Goal: Task Accomplishment & Management: Complete application form

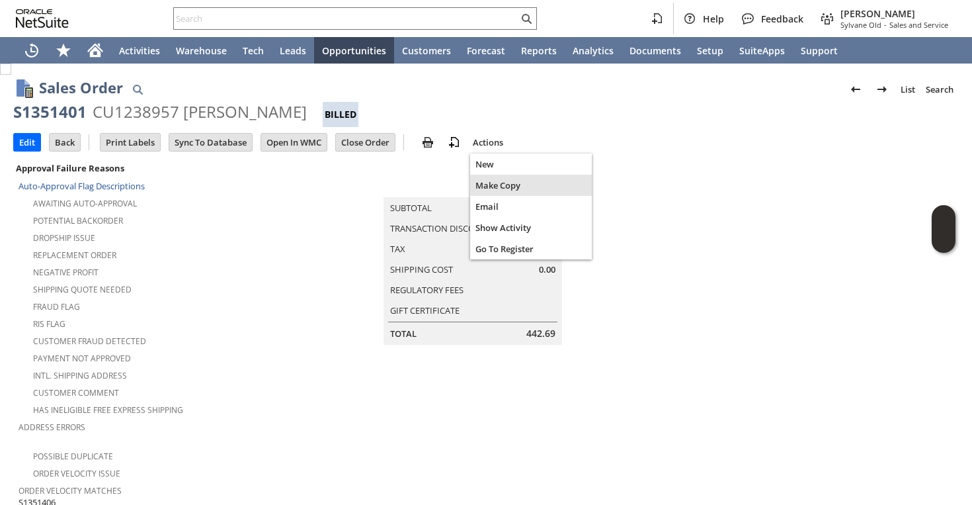
click at [485, 181] on span "Make Copy" at bounding box center [531, 185] width 111 height 12
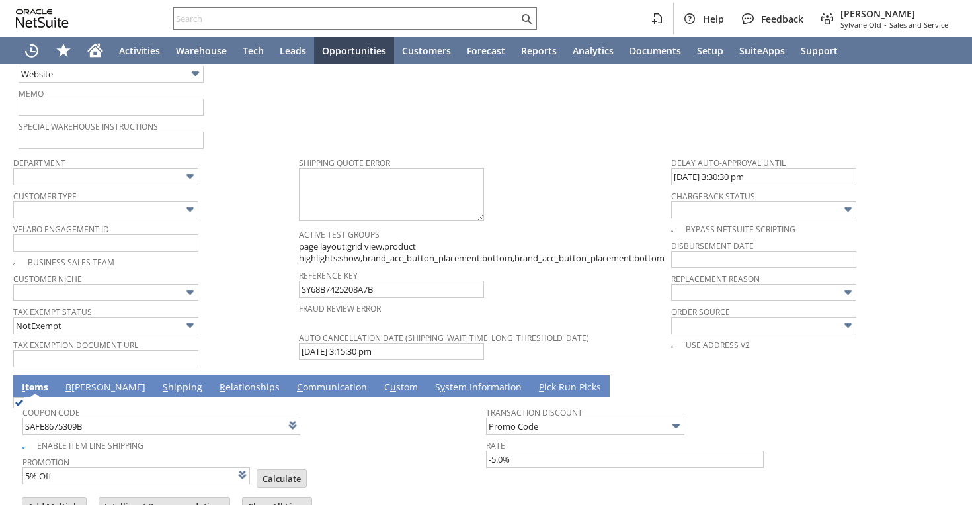
scroll to position [861, 0]
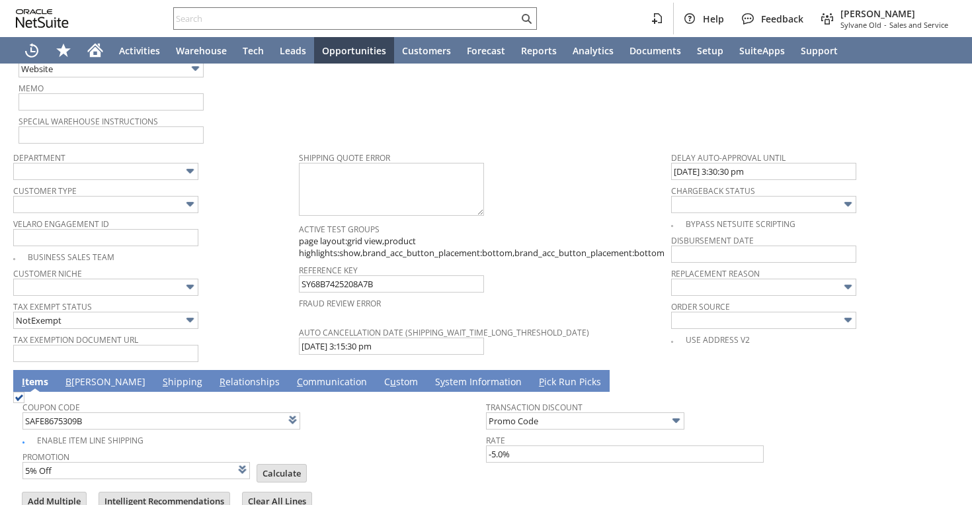
click at [286, 412] on span at bounding box center [292, 419] width 15 height 15
checkbox input "false"
type input "Headquarters - Phone/Fax"
type input "ni3579"
type input "OK"
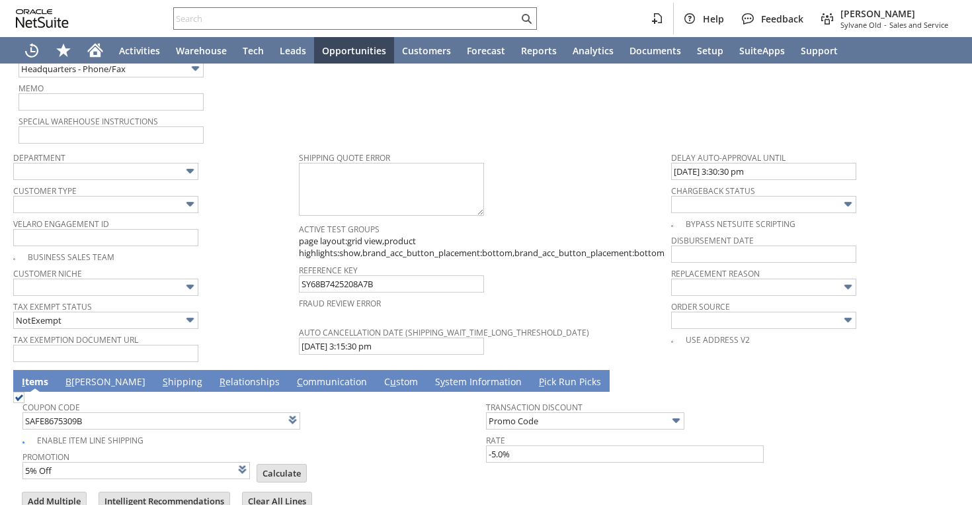
type input "Make Copy"
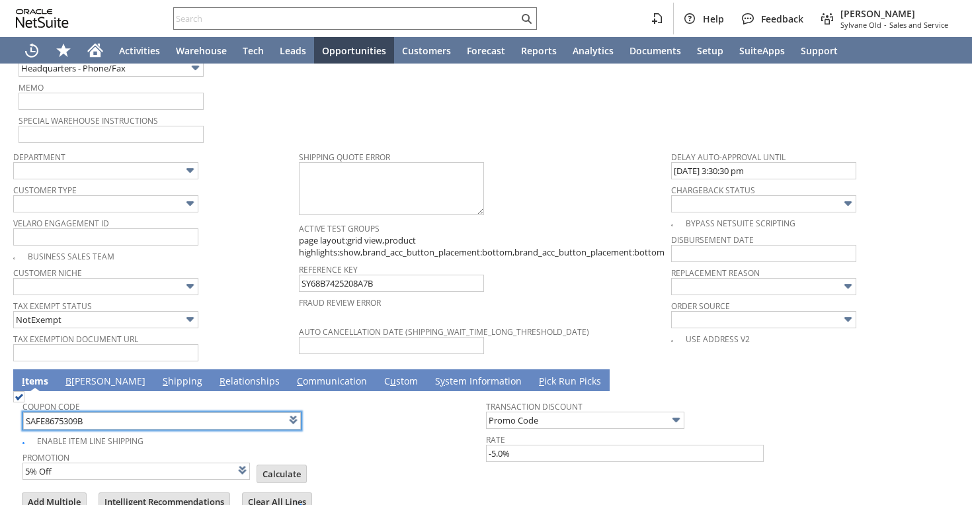
scroll to position [311, 0]
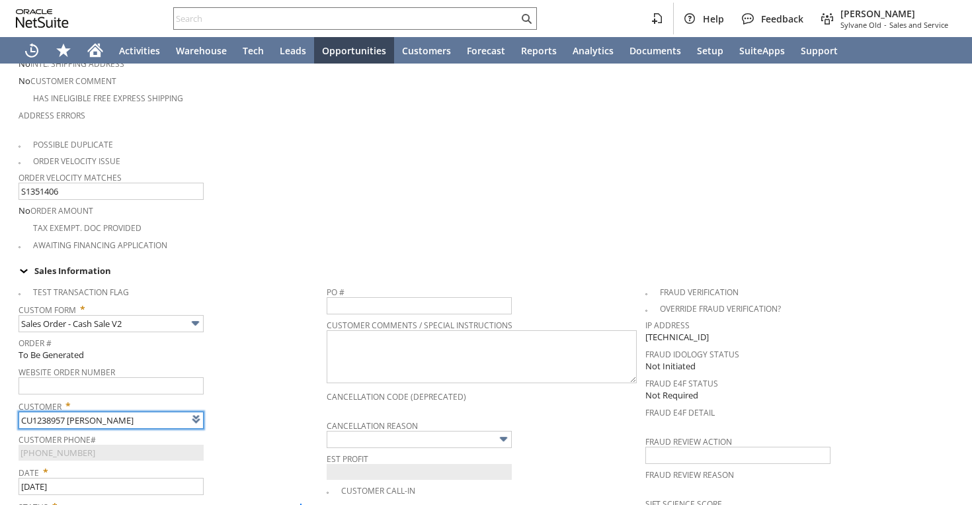
type input "Intelligent Recommendations ⁰"
type input "Promo Code"
type input "-5.0%"
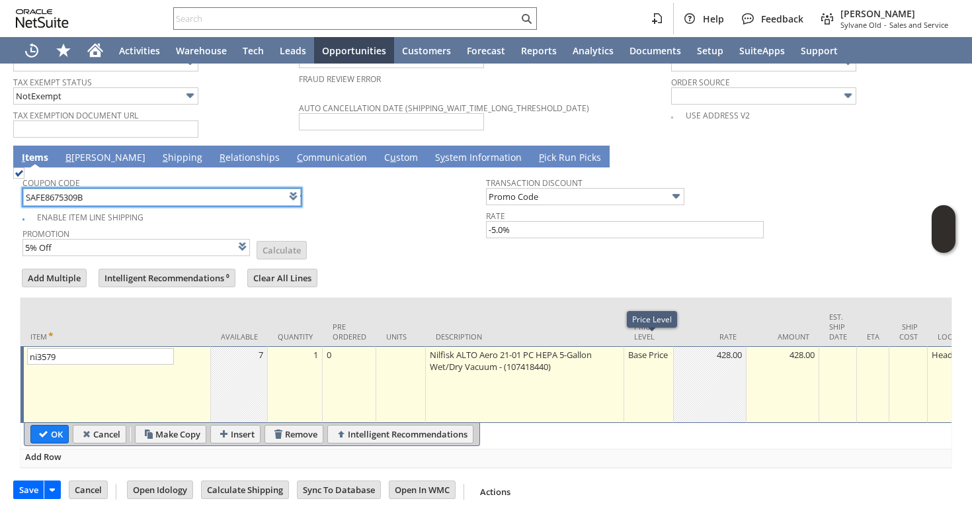
click at [637, 348] on div "Base Price" at bounding box center [649, 354] width 42 height 13
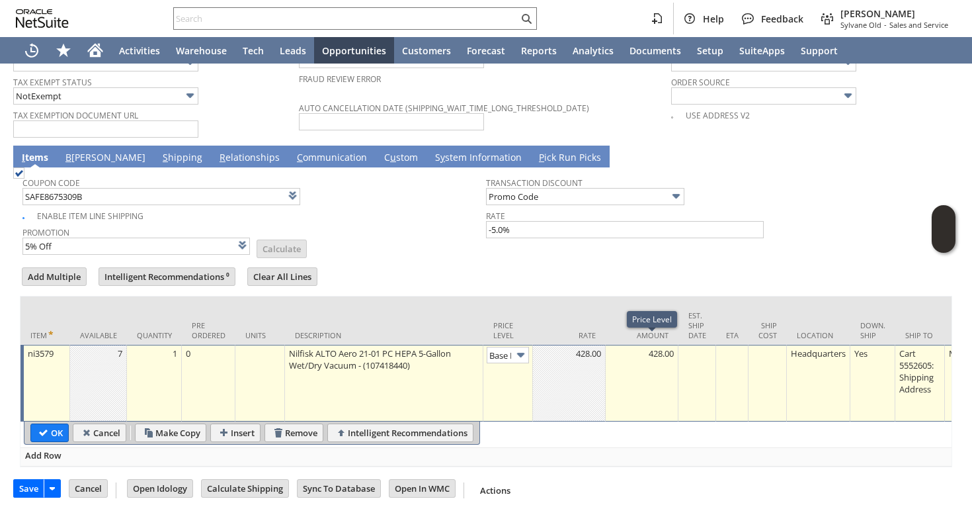
scroll to position [1083, 0]
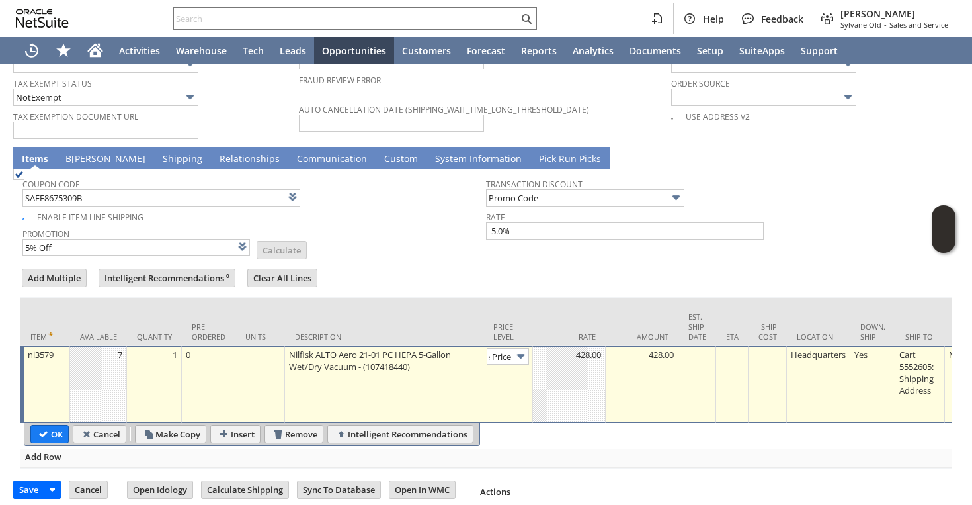
type input "Custom"
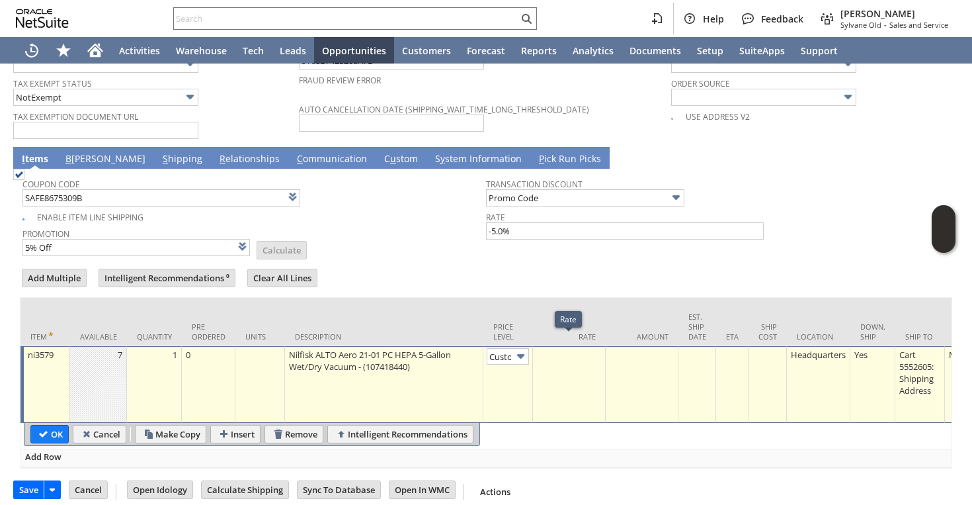
click at [587, 348] on div at bounding box center [568, 354] width 65 height 13
type input "0"
click at [59, 429] on input "OK" at bounding box center [49, 433] width 37 height 17
type input "Promo Code"
type input "-5.0%"
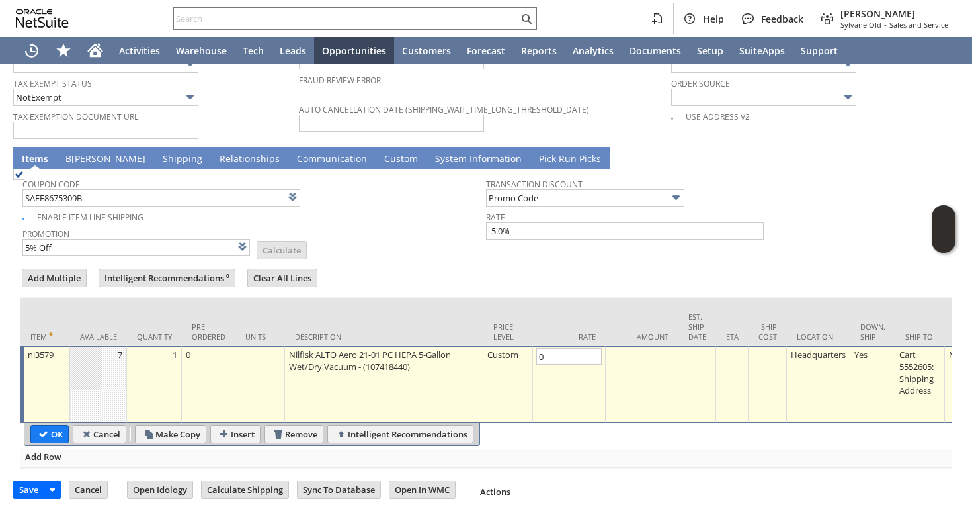
type input "Add"
type input "Copy Previous"
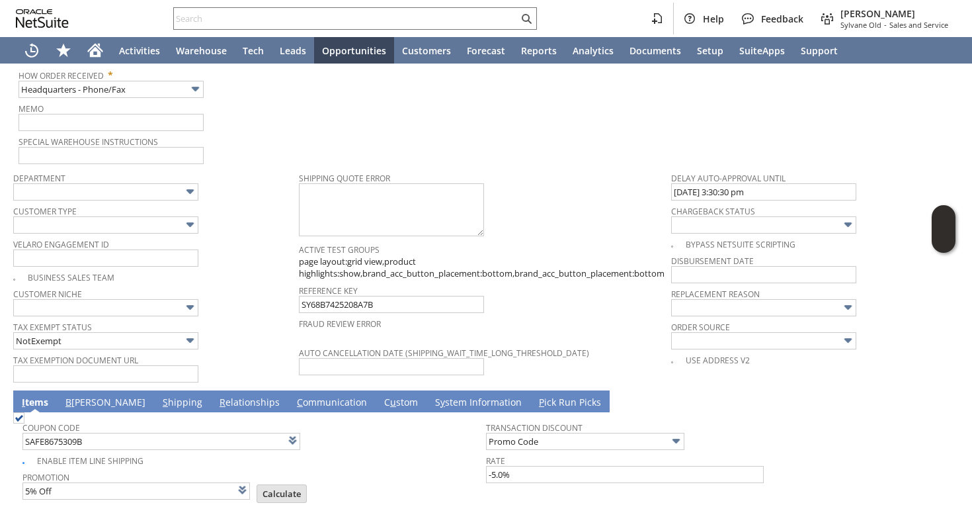
scroll to position [843, 0]
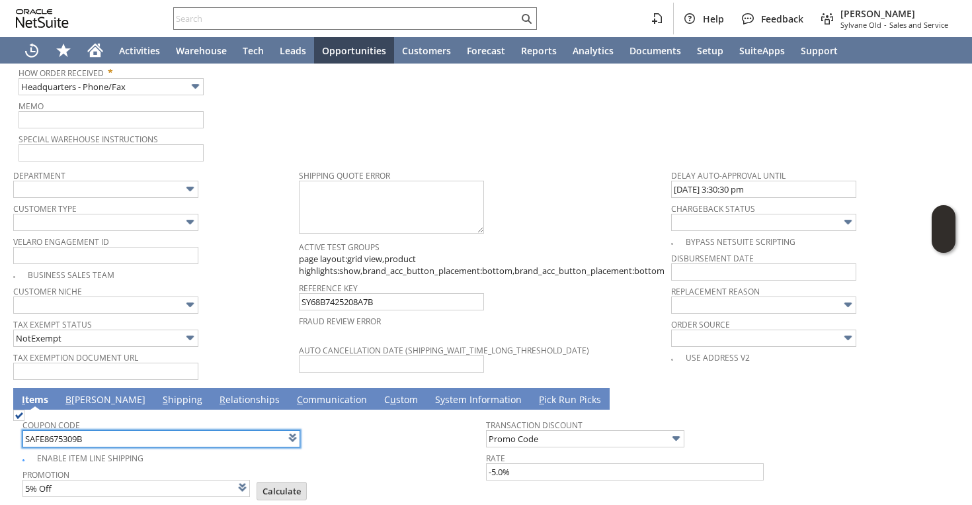
click at [103, 430] on input "SAFE8675309B" at bounding box center [161, 438] width 278 height 17
click at [290, 430] on span at bounding box center [292, 437] width 15 height 15
click at [237, 431] on input "SAFE8675309B" at bounding box center [162, 439] width 278 height 17
click at [237, 430] on input "SAFE8675309B" at bounding box center [161, 438] width 278 height 17
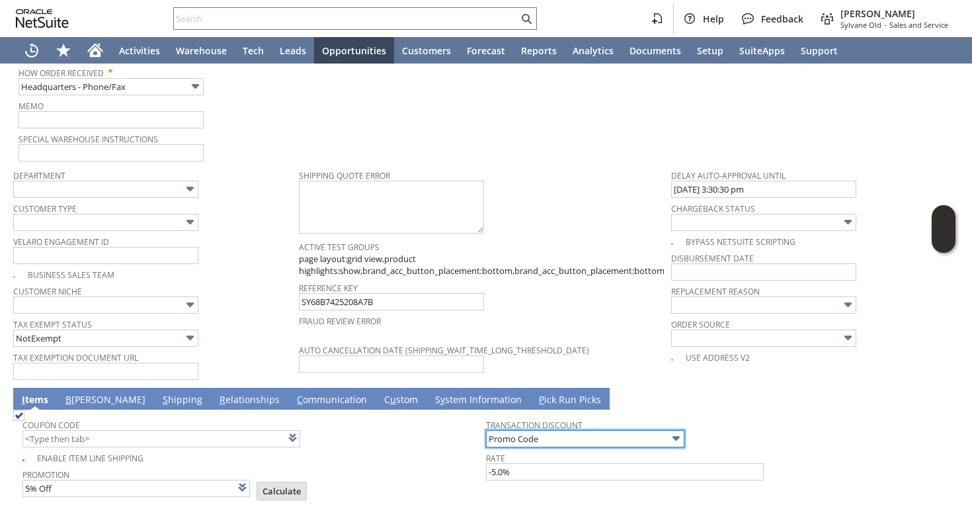
click at [543, 430] on input "Promo Code" at bounding box center [585, 438] width 198 height 17
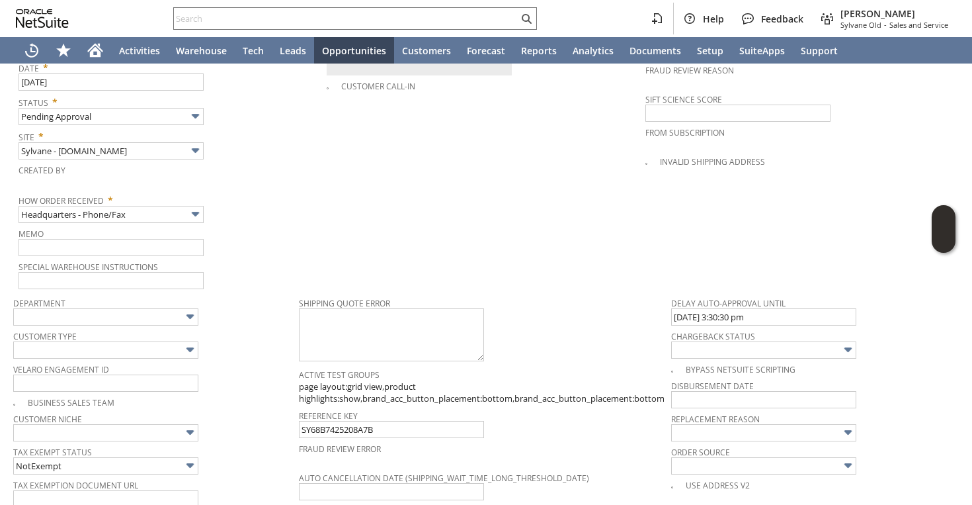
scroll to position [680, 0]
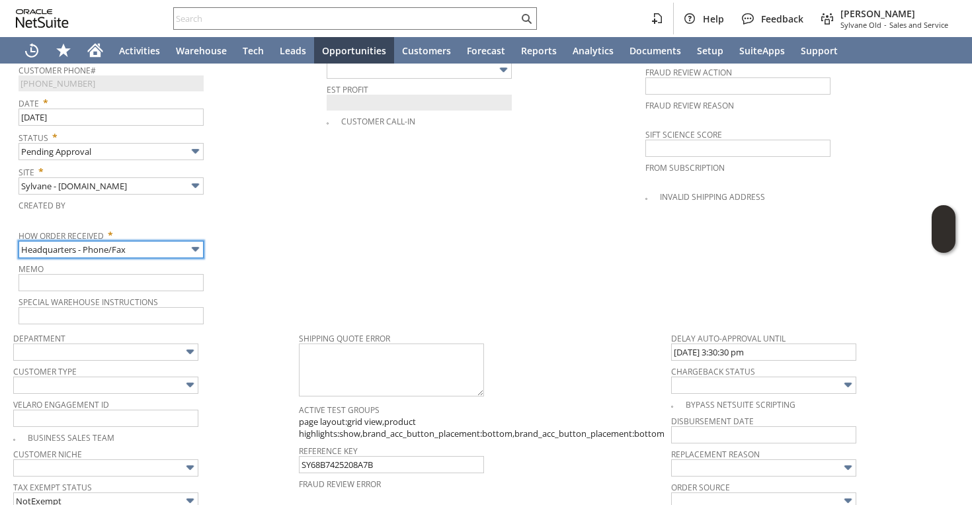
click at [156, 241] on input "Headquarters - Phone/Fax" at bounding box center [111, 249] width 185 height 17
type input "Admin / Replacement Unit"
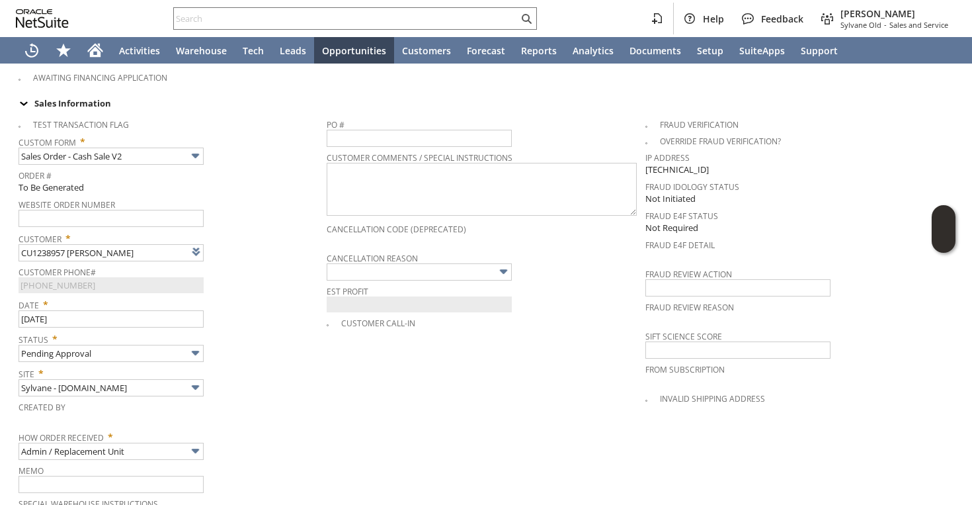
scroll to position [643, 0]
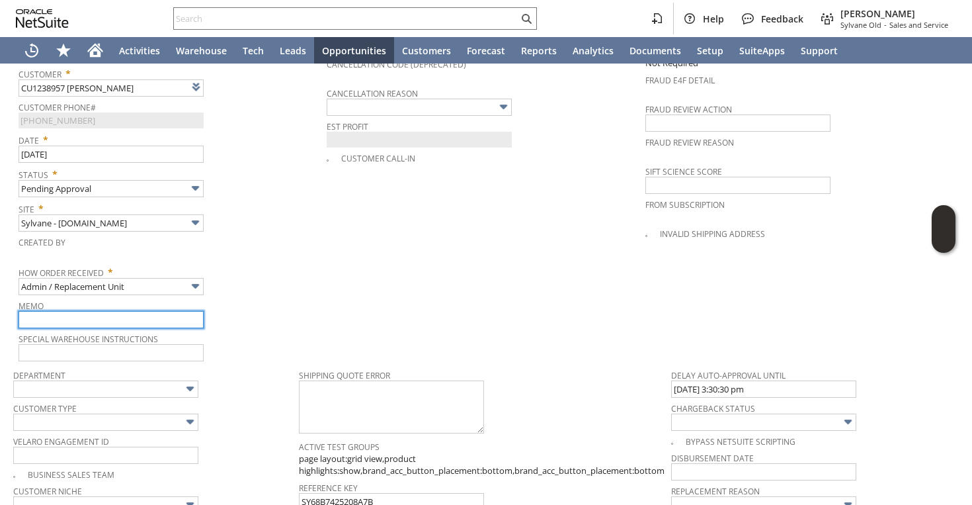
click at [158, 311] on input "text" at bounding box center [111, 319] width 185 height 17
type input "Replacement order as original is damaged during shipping"
click at [165, 311] on input "Replacement order as original is damaged during shipping" at bounding box center [111, 319] width 185 height 17
click at [573, 277] on td "PO # Customer Comments / Special Instructions Cancellation Code (deprecated) Ca…" at bounding box center [486, 154] width 318 height 415
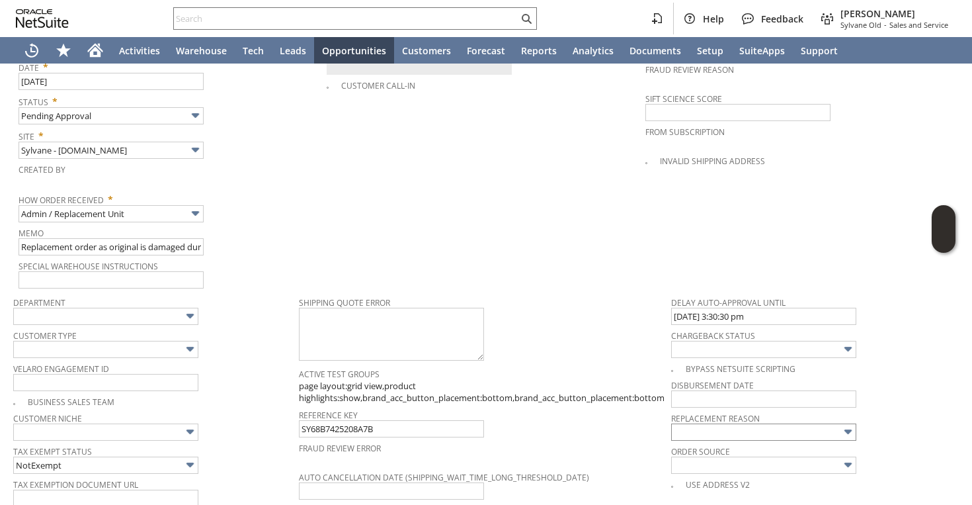
scroll to position [718, 0]
click at [696, 422] on input "text" at bounding box center [763, 429] width 185 height 17
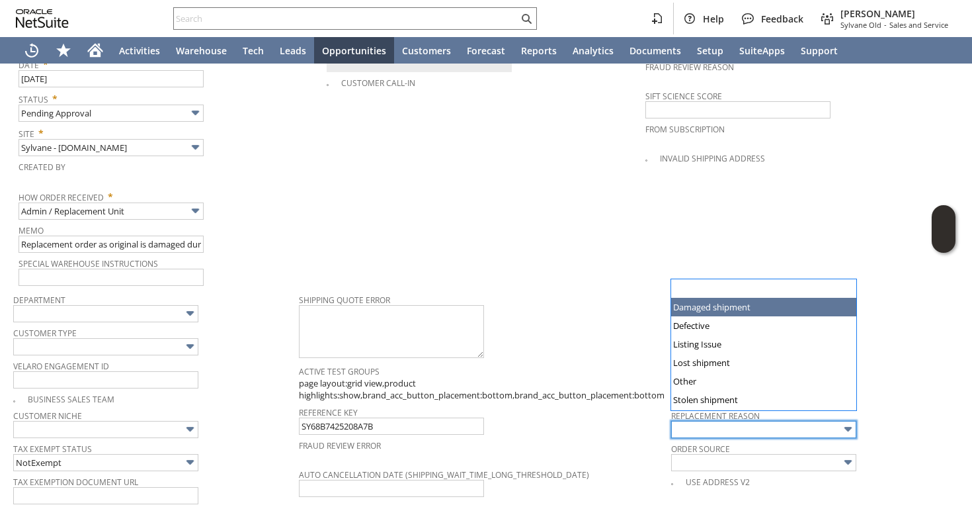
type input "Damaged shipment"
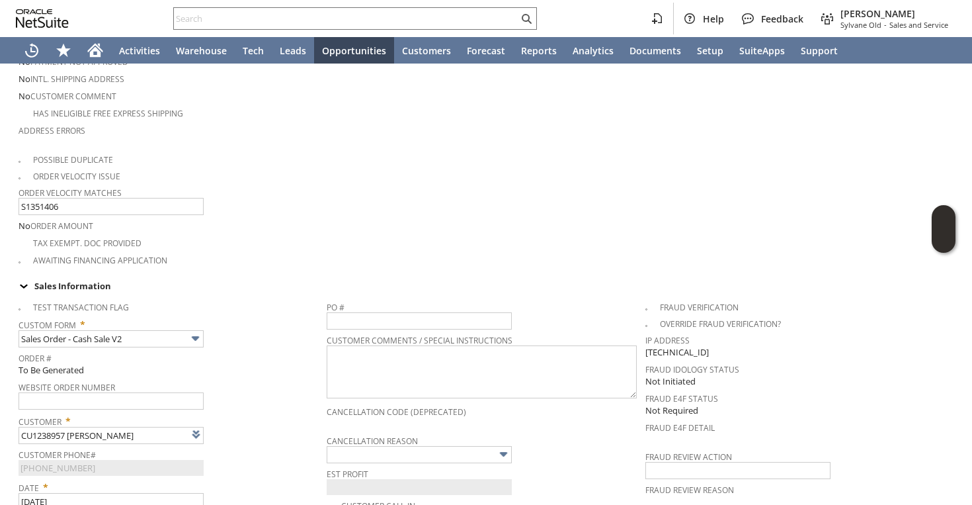
scroll to position [0, 0]
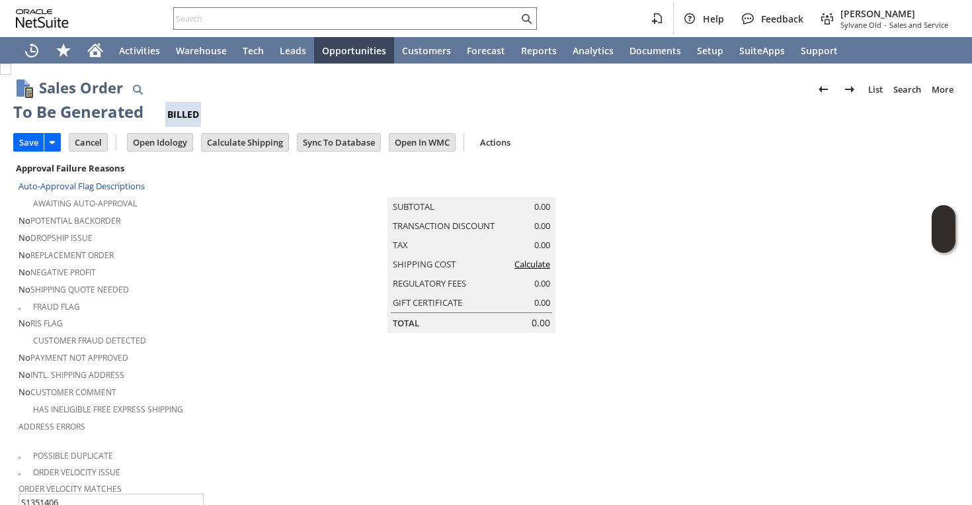
click at [527, 270] on link "Calculate" at bounding box center [533, 264] width 36 height 12
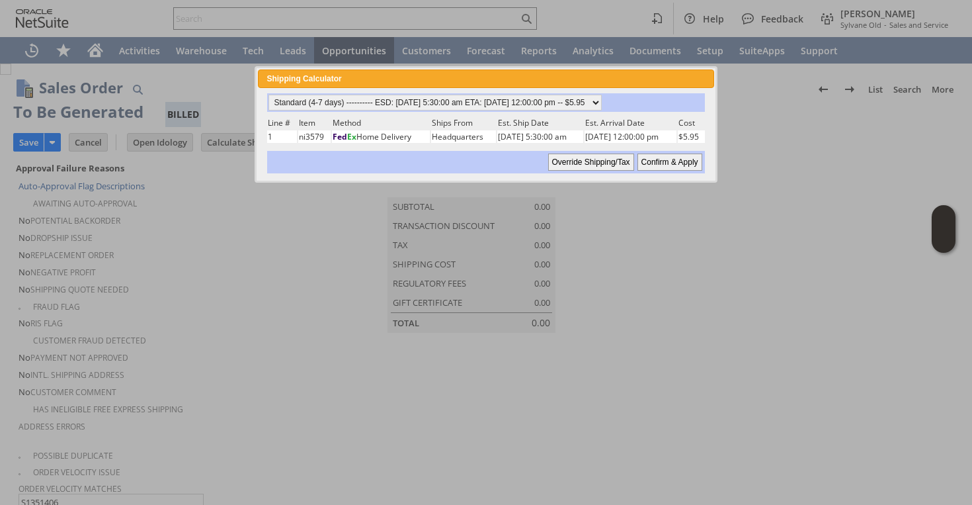
click at [656, 163] on input "Confirm & Apply" at bounding box center [670, 161] width 65 height 17
type input "Add"
type input "Copy Previous"
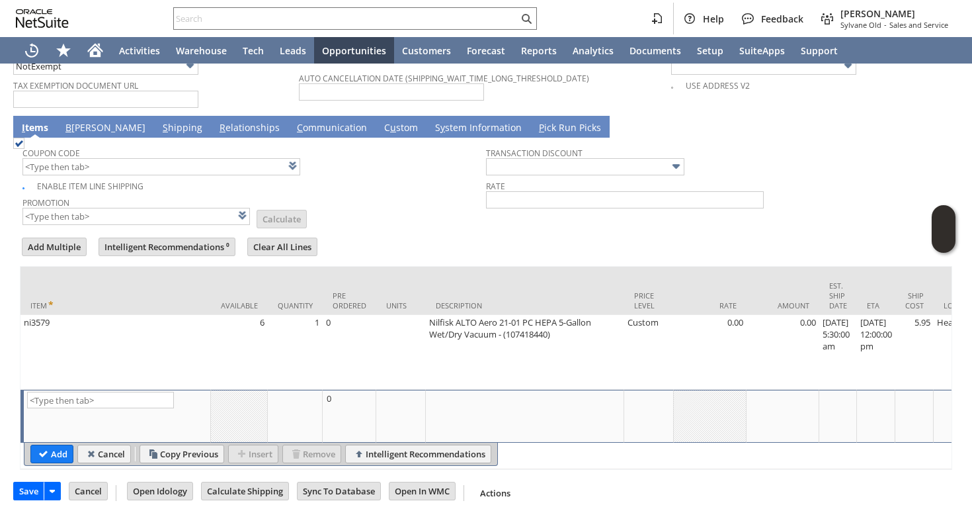
click at [562, 364] on td "Nilfisk ALTO Aero 21-01 PC HEPA 5-Gallon Wet/Dry Vacuum - (107418440)" at bounding box center [525, 352] width 198 height 75
type textarea "Nilfisk ALTO Aero 21-01 PC HEPA 5-Gallon Wet/Dry Vacuum - (107418440)"
type input "5.95"
type input "OK"
type input "Make Copy"
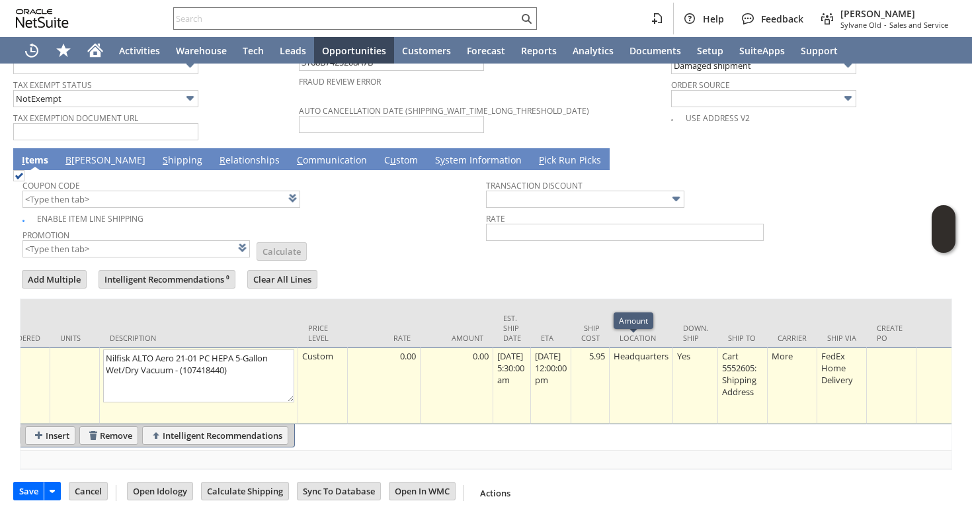
scroll to position [0, 198]
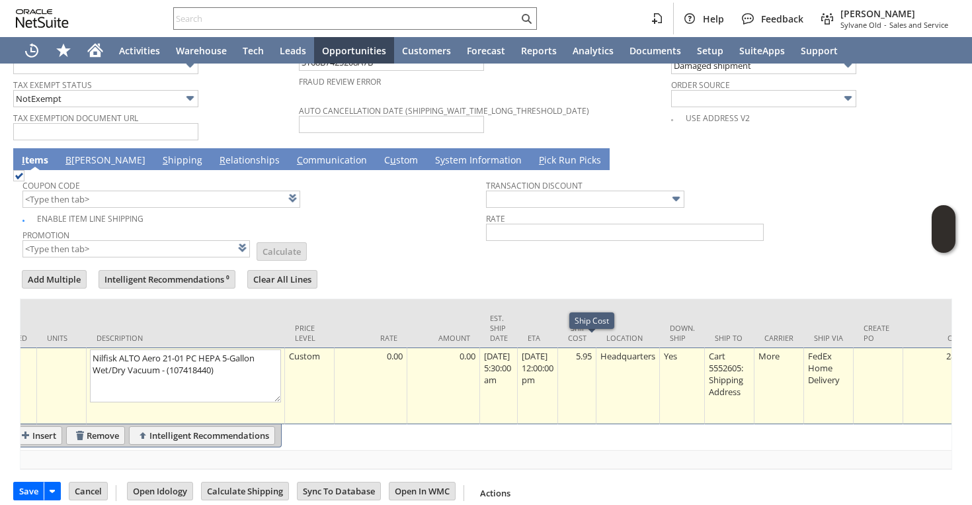
click at [589, 349] on div "5.95" at bounding box center [576, 355] width 31 height 13
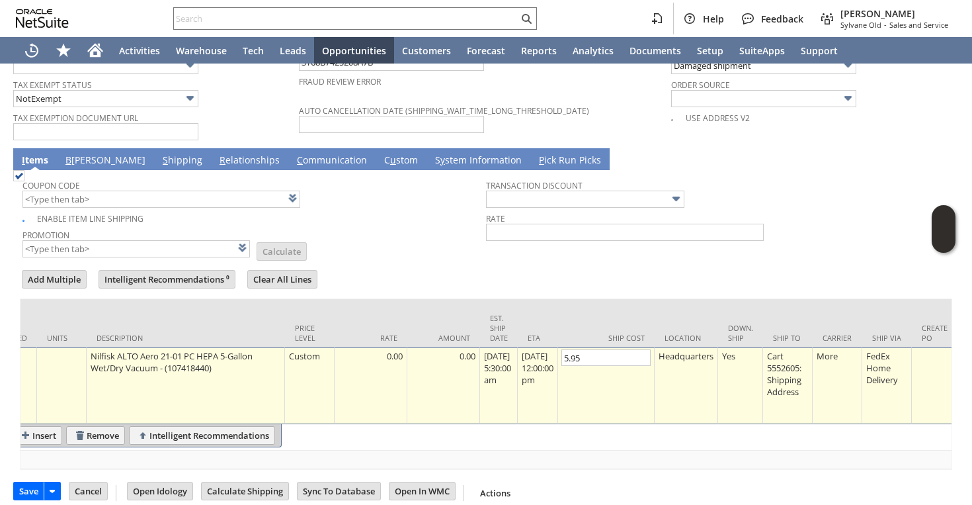
type input "0"
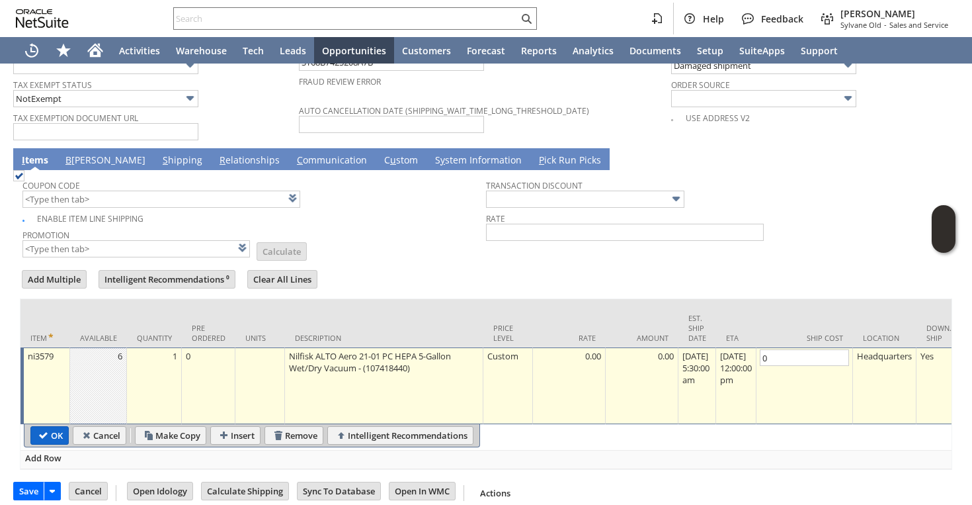
click at [44, 427] on input "OK" at bounding box center [49, 435] width 37 height 17
type input "Add"
type input "Copy Previous"
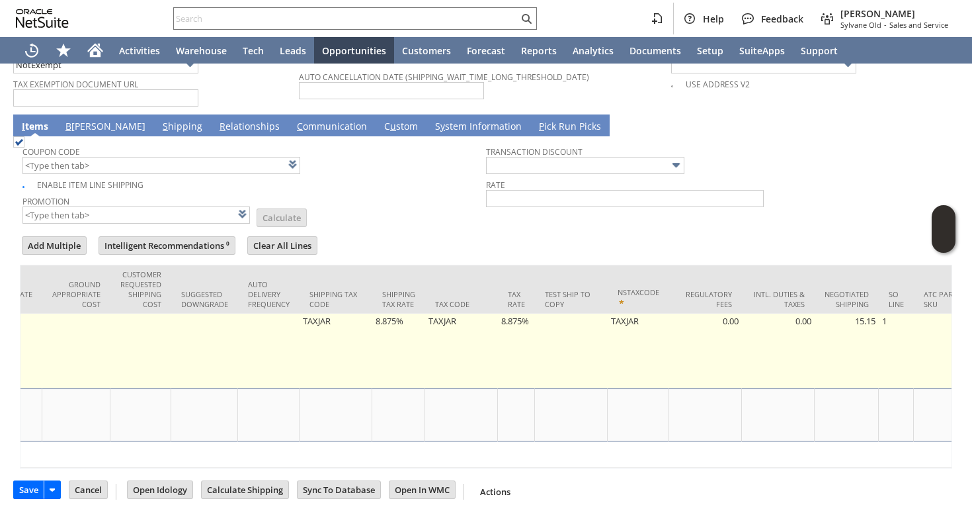
scroll to position [0, 2124]
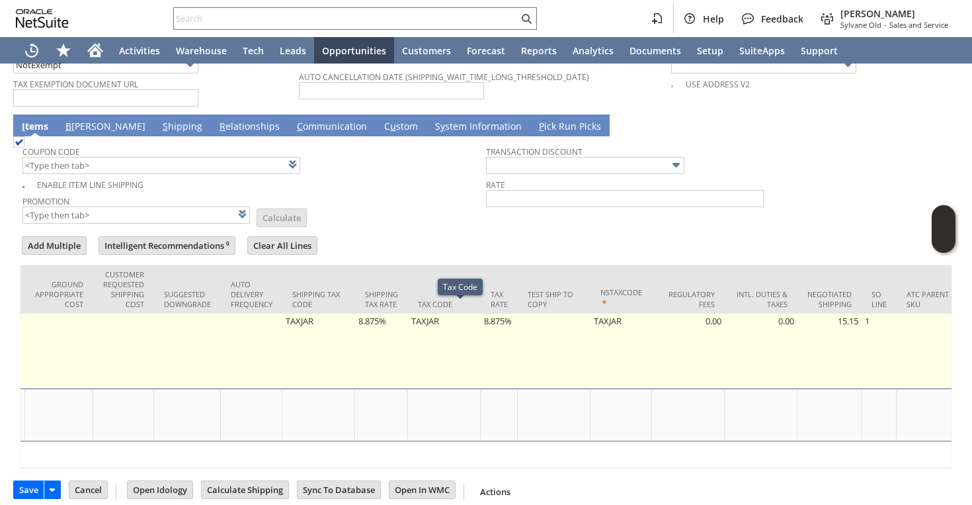
click at [384, 313] on td "8.875%" at bounding box center [381, 350] width 53 height 75
type input "8.875%"
type input "OK"
type input "Make Copy"
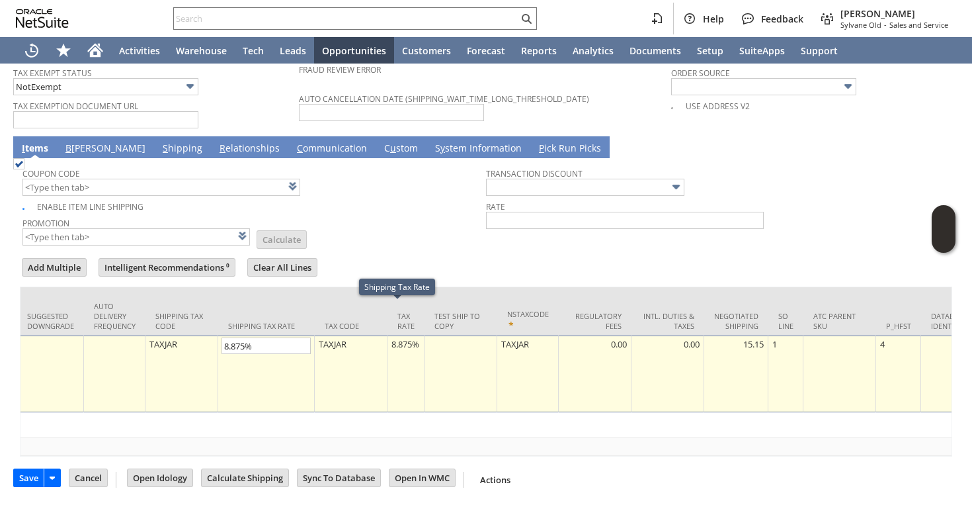
scroll to position [1082, 0]
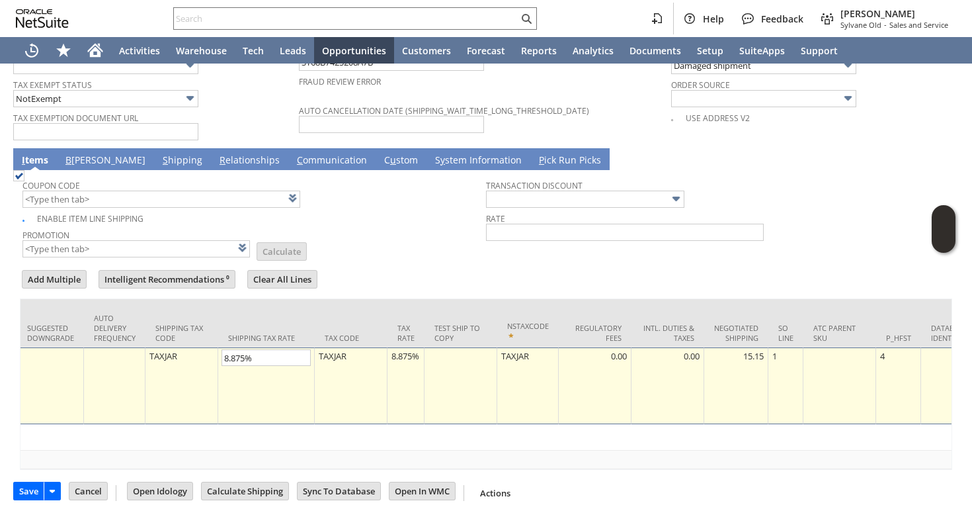
type input "0"
click at [417, 351] on td "8.875%" at bounding box center [406, 385] width 37 height 77
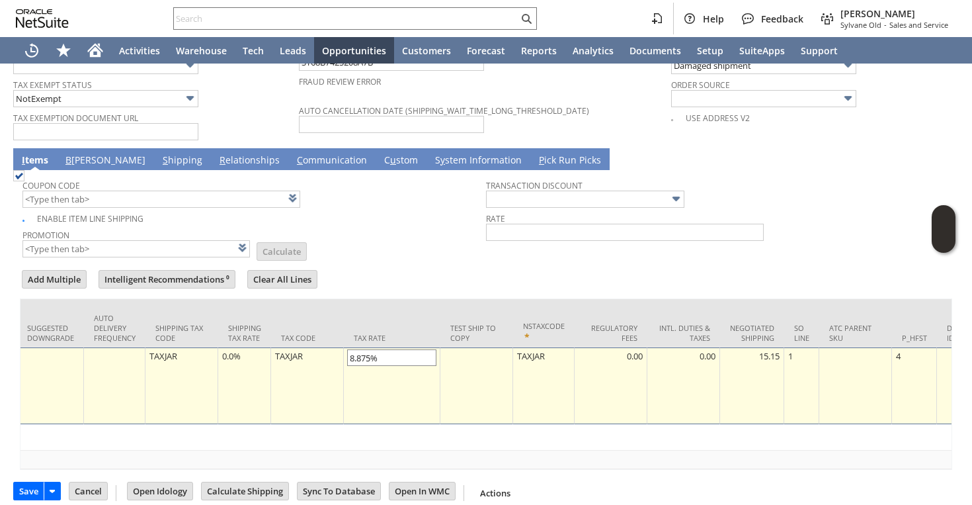
type input "0"
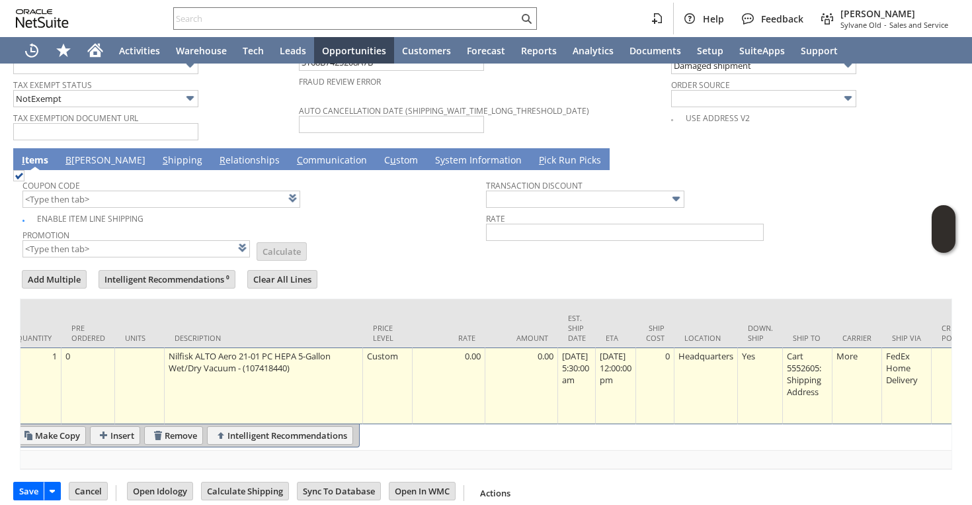
scroll to position [0, 0]
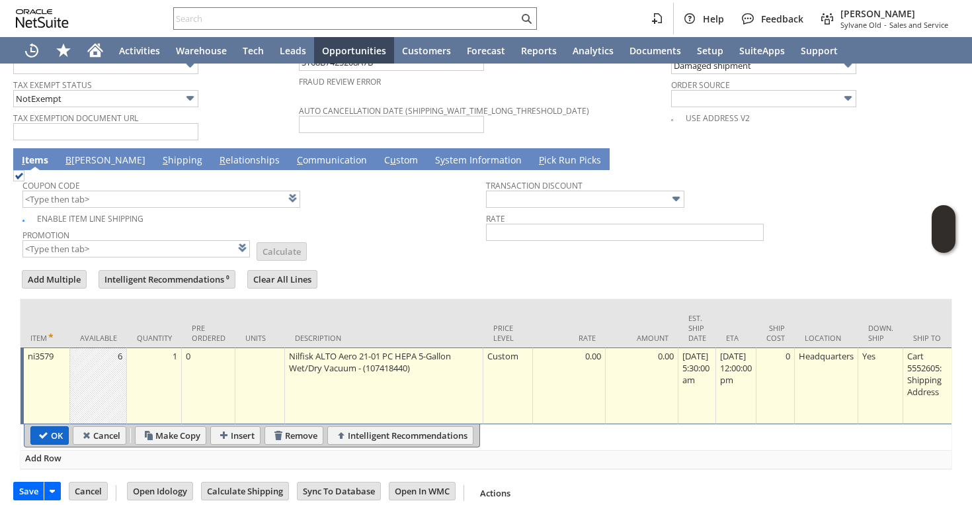
click at [54, 427] on input "OK" at bounding box center [49, 435] width 37 height 17
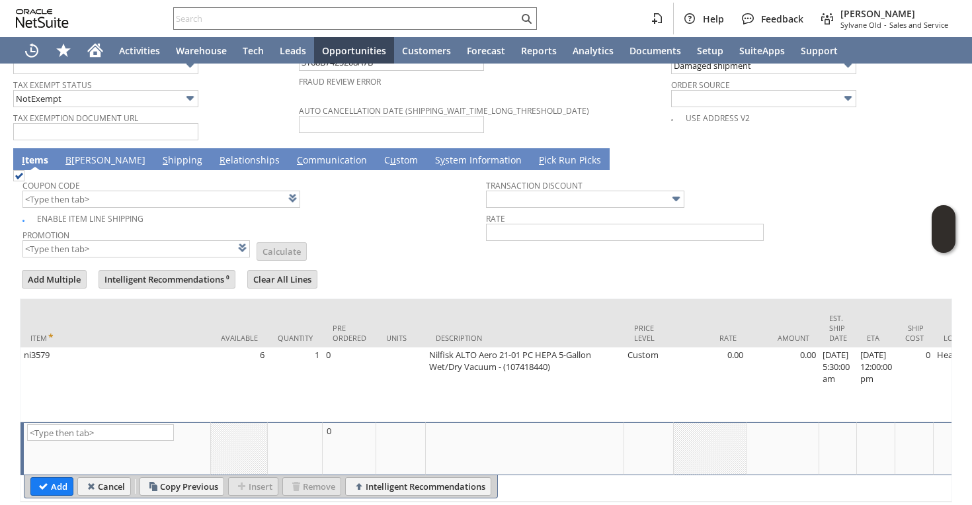
click at [79, 154] on link "B illing" at bounding box center [105, 160] width 87 height 15
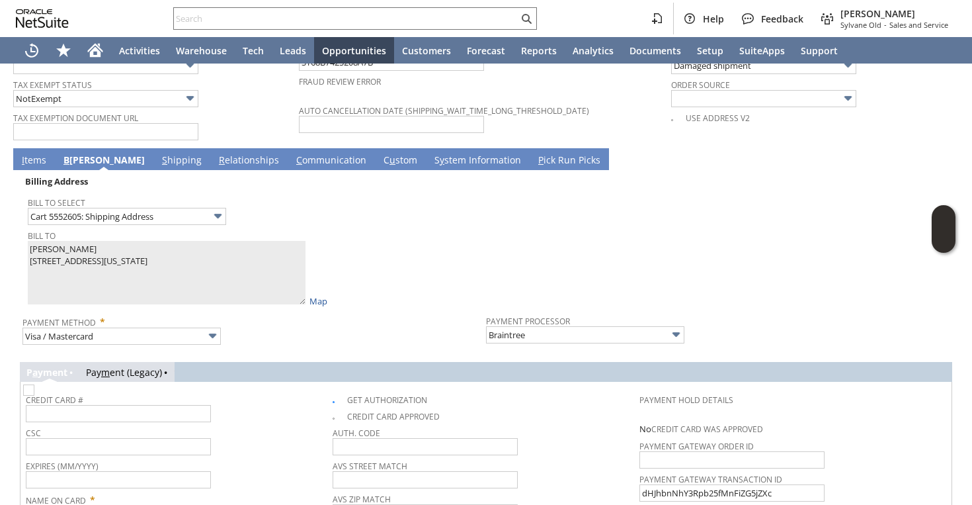
click at [34, 386] on img at bounding box center [28, 389] width 11 height 11
checkbox input "false"
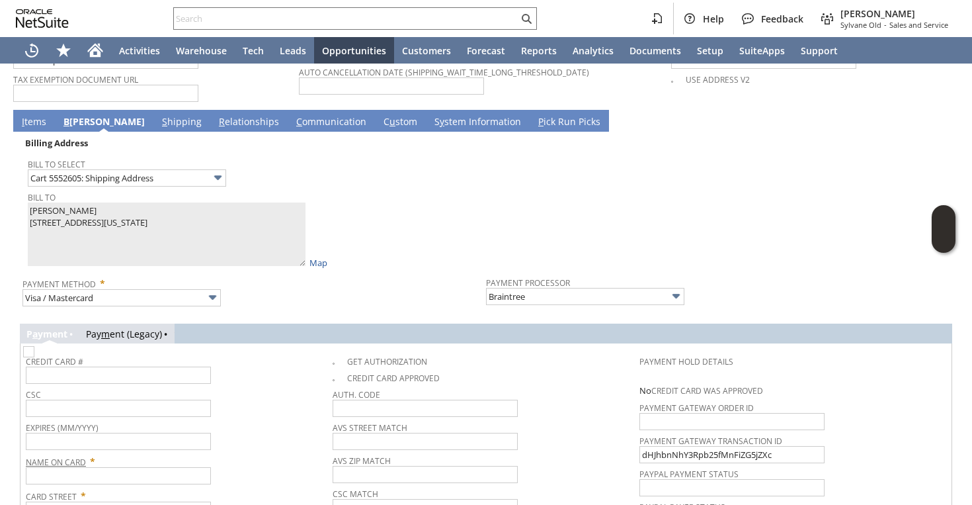
scroll to position [1125, 0]
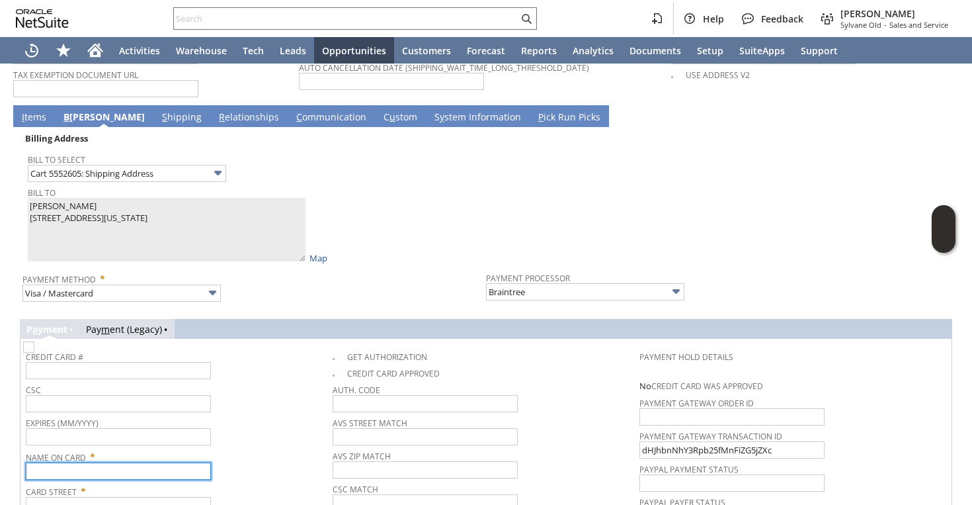
click at [66, 462] on input "text" at bounding box center [118, 470] width 185 height 17
paste input "Rebecca Weidler"
type input "Rebecca Weidler"
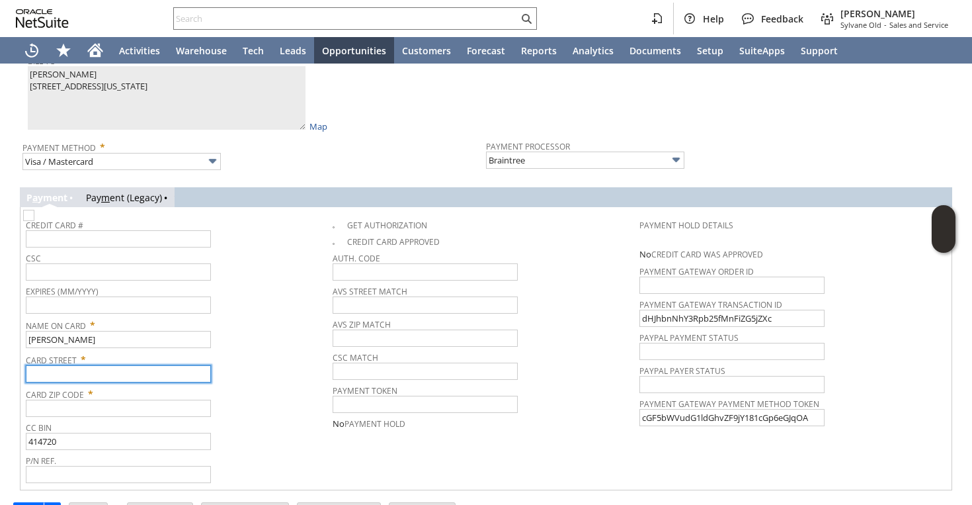
click at [66, 370] on input "text" at bounding box center [118, 373] width 185 height 17
paste input "241 CENTRAL PARK W"
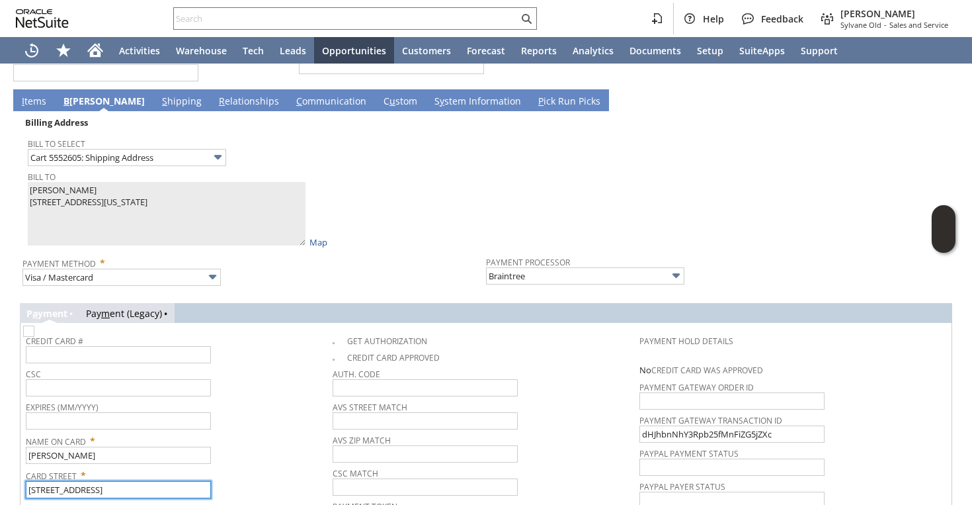
type input "241 CENTRAL PARK W"
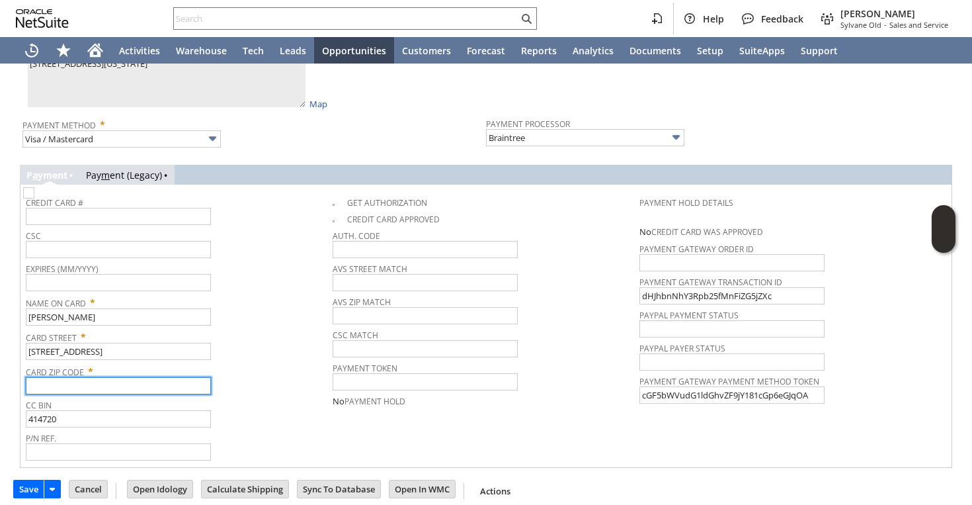
click at [95, 377] on input "text" at bounding box center [118, 385] width 185 height 17
paste input "10024-4545"
type input "10024-4545"
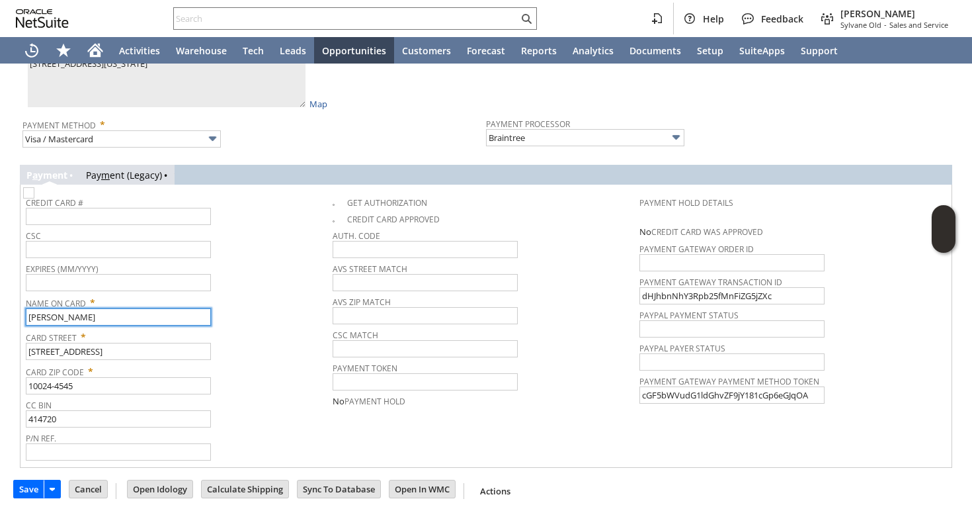
click at [33, 308] on input "Rebecca Weidler" at bounding box center [118, 316] width 185 height 17
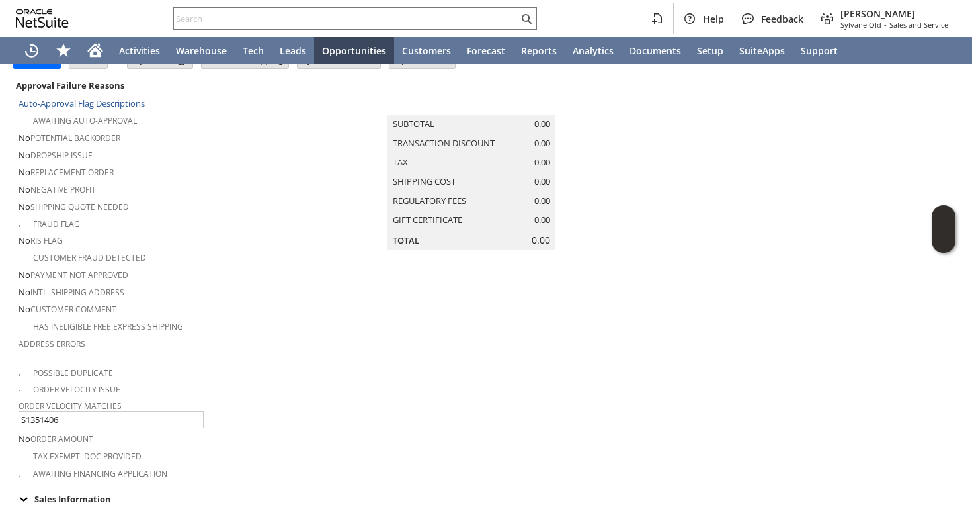
scroll to position [0, 0]
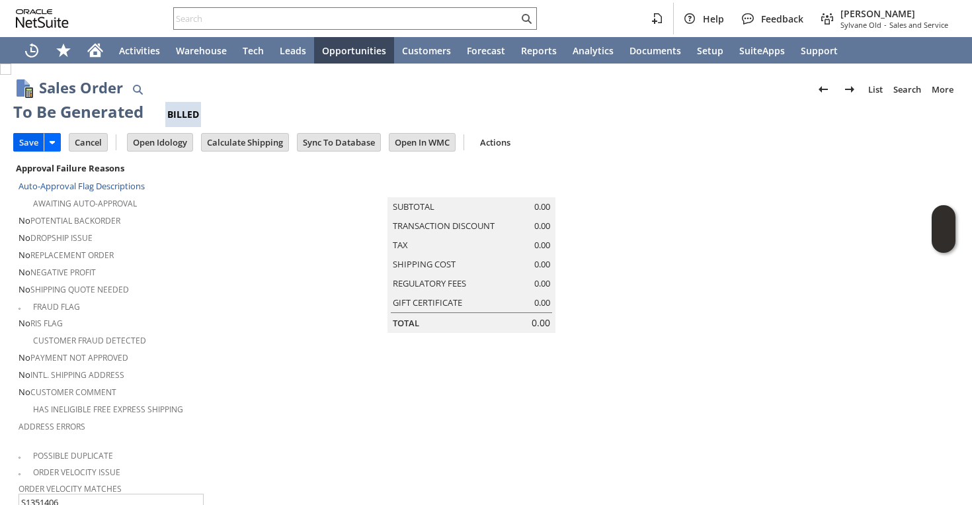
type input "Rebecca Weidler"
click at [17, 140] on input "Save" at bounding box center [29, 142] width 30 height 17
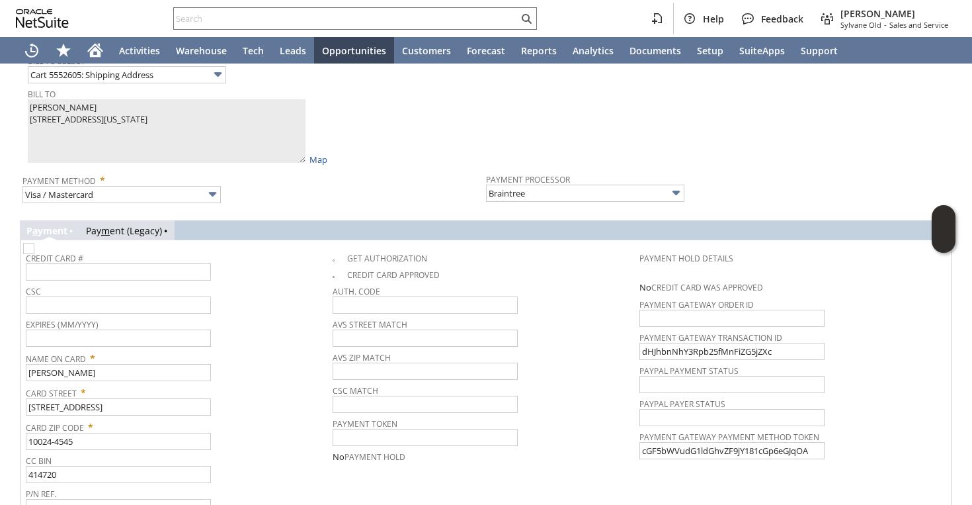
scroll to position [1279, 0]
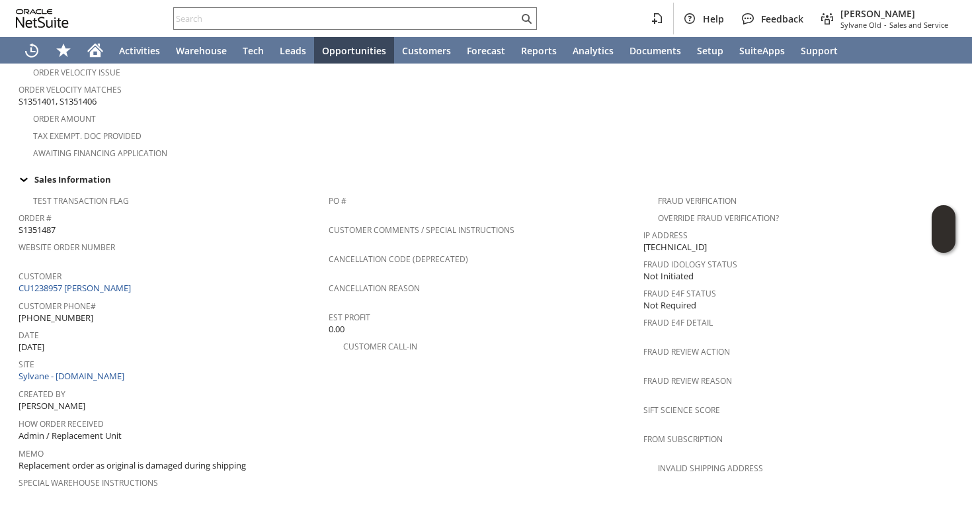
scroll to position [534, 0]
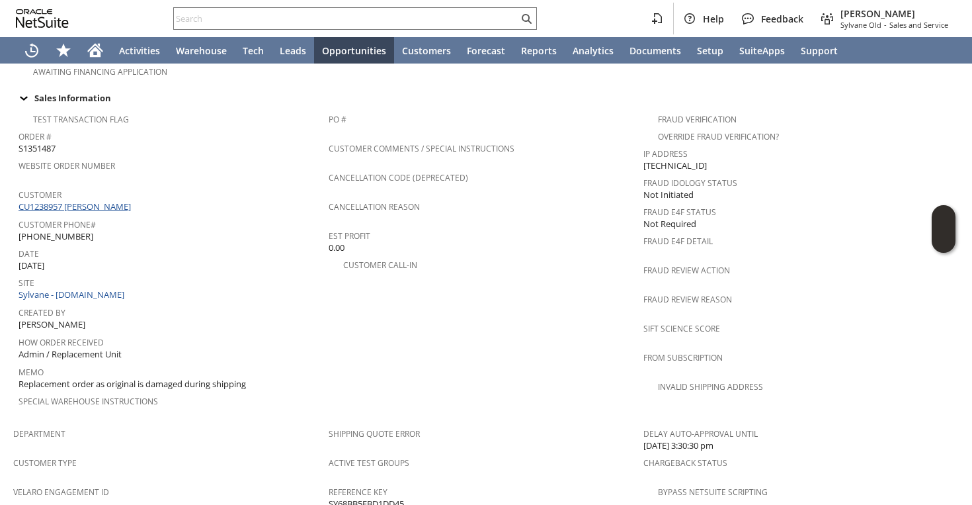
click at [112, 200] on link "CU1238957 [PERSON_NAME]" at bounding box center [77, 206] width 116 height 12
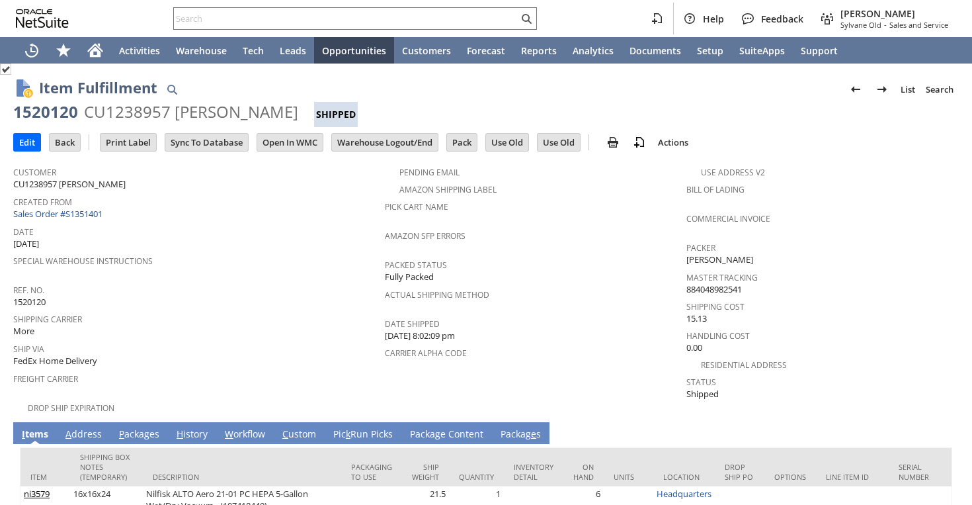
scroll to position [117, 0]
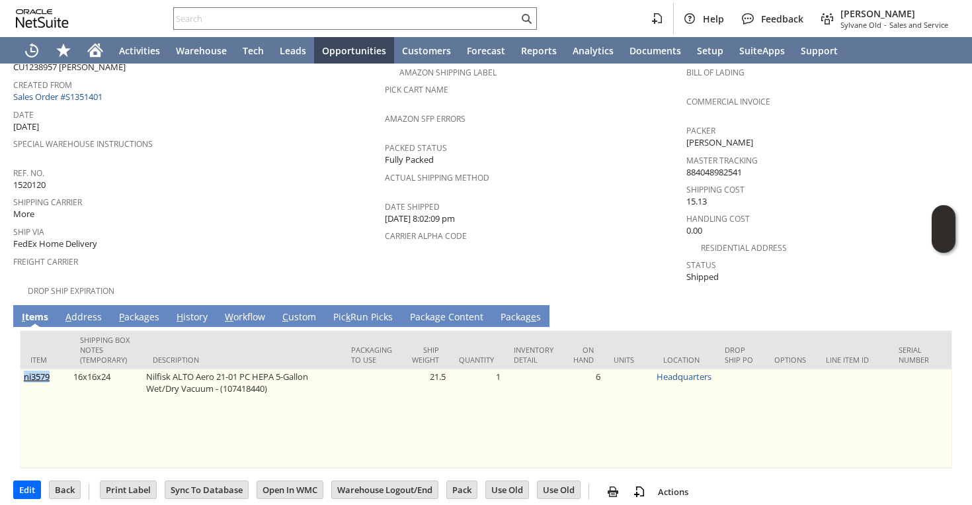
drag, startPoint x: 54, startPoint y: 367, endPoint x: 21, endPoint y: 363, distance: 32.6
click at [21, 369] on td "ni3579" at bounding box center [46, 418] width 50 height 99
copy link "ni3579"
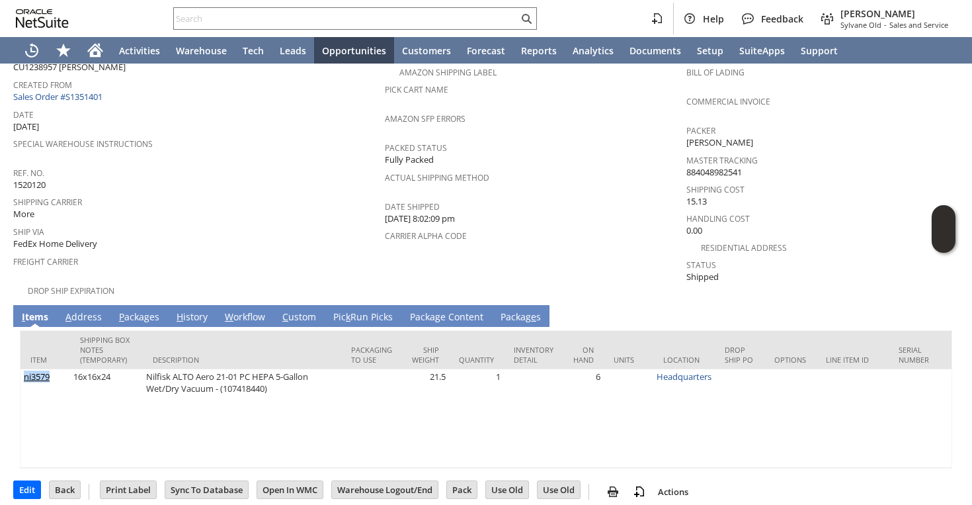
click at [145, 310] on link "P ackages" at bounding box center [139, 317] width 47 height 15
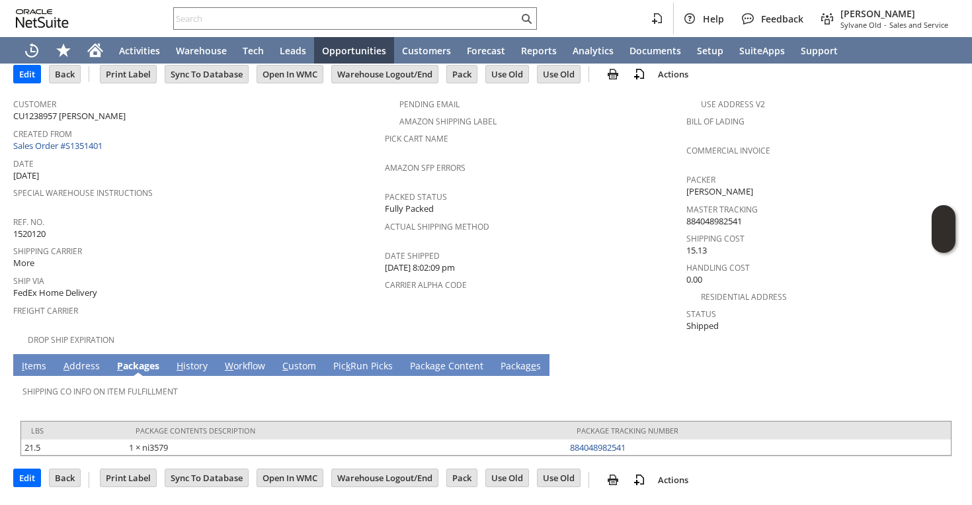
scroll to position [55, 0]
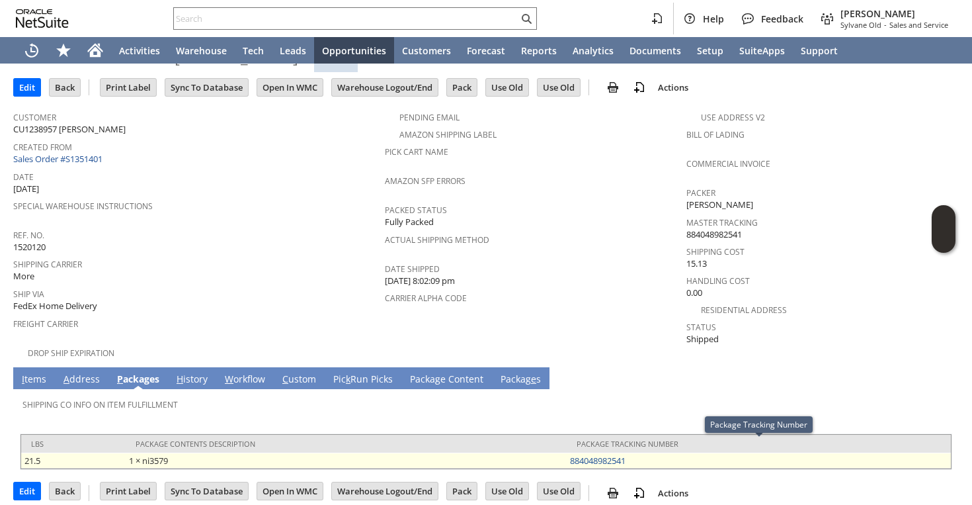
drag, startPoint x: 561, startPoint y: 441, endPoint x: 634, endPoint y: 447, distance: 73.0
click at [634, 452] on tr "21.5 1 × ni3579 884048982541" at bounding box center [486, 460] width 930 height 16
copy tr "1 × ni3579 884048982541"
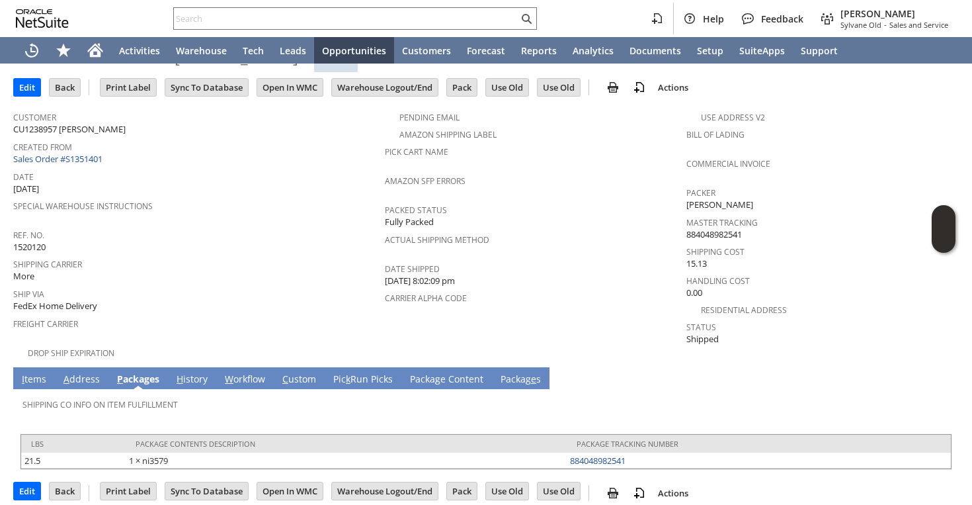
scroll to position [0, 0]
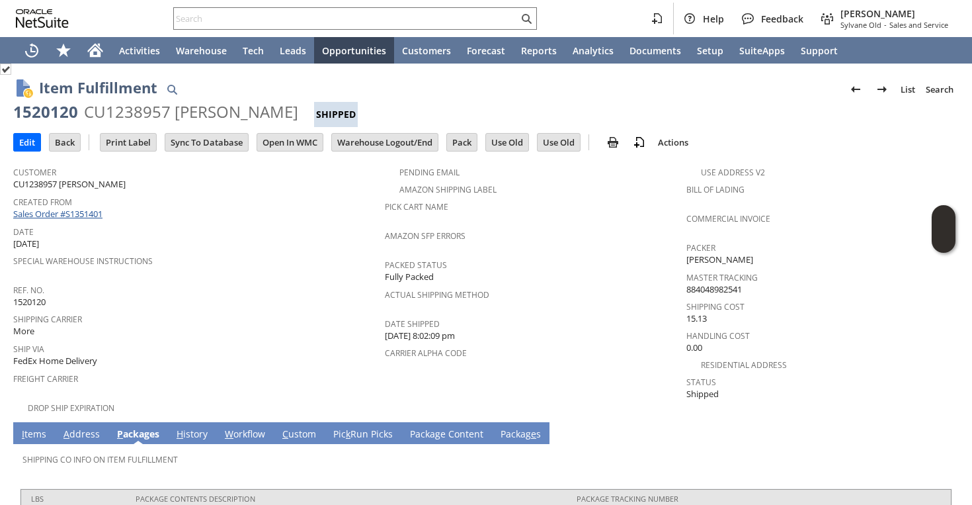
click at [101, 208] on link "Sales Order #S1351401" at bounding box center [59, 214] width 93 height 12
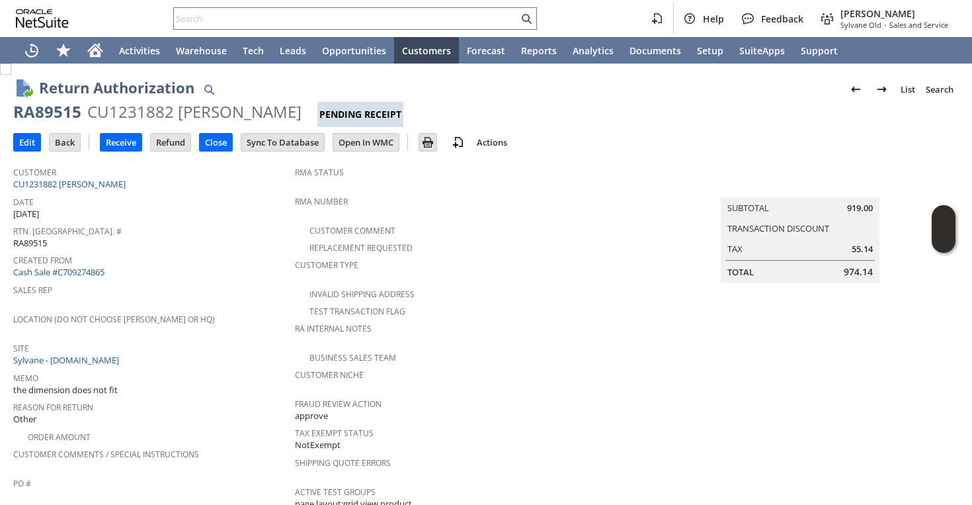
click at [207, 251] on span "Created From" at bounding box center [150, 258] width 275 height 15
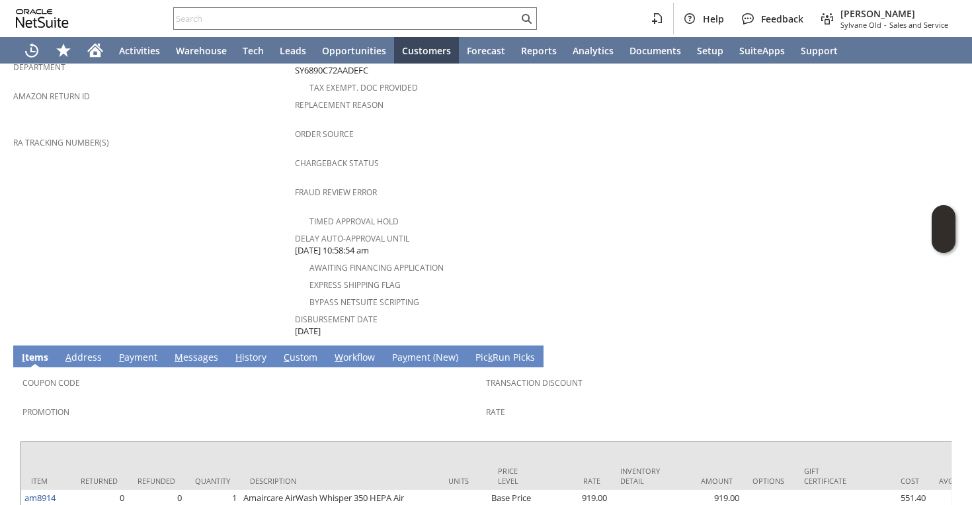
scroll to position [558, 0]
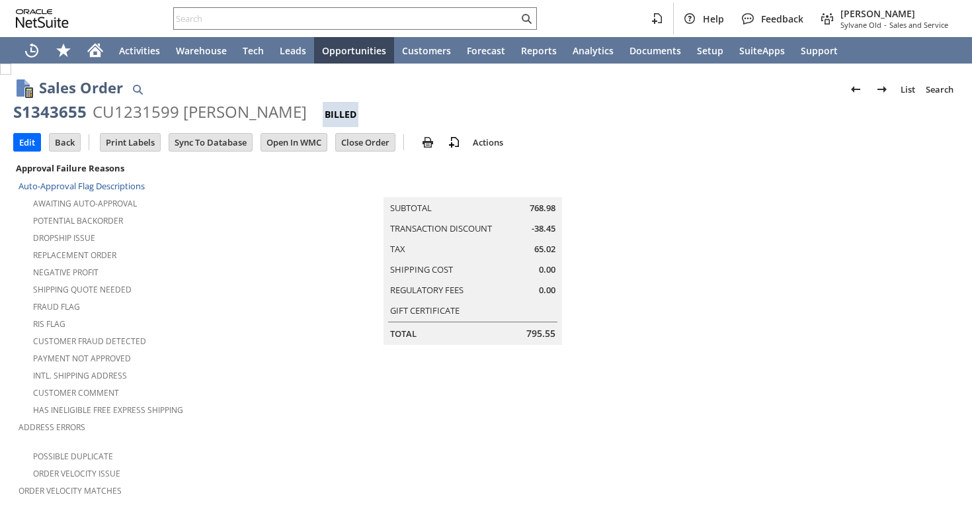
scroll to position [877, 0]
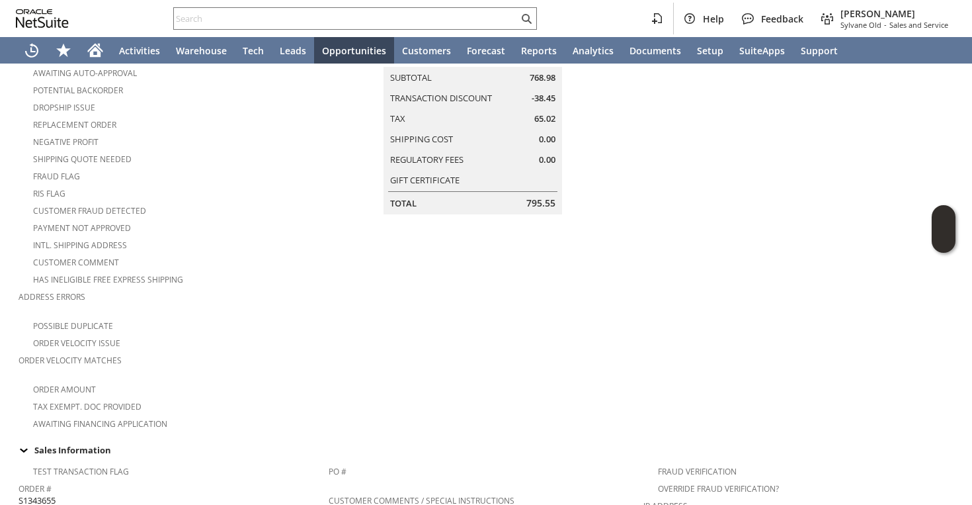
scroll to position [367, 0]
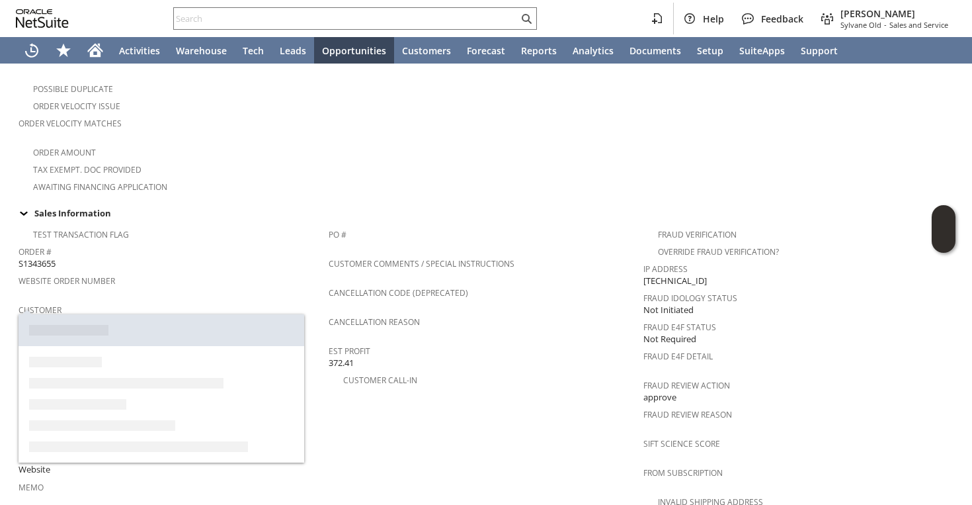
click at [122, 315] on link "CU1231599 [PERSON_NAME]" at bounding box center [77, 321] width 116 height 12
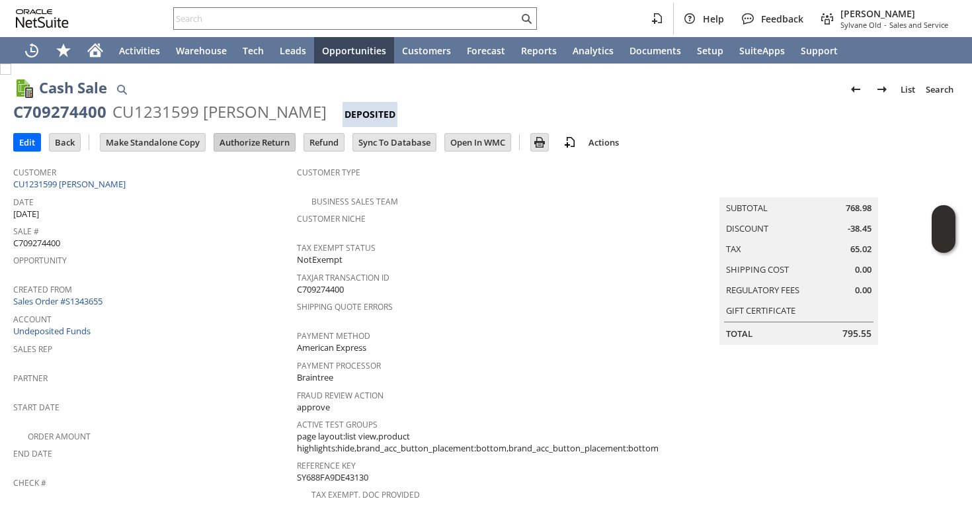
click at [278, 144] on input "Authorize Return" at bounding box center [254, 142] width 81 height 17
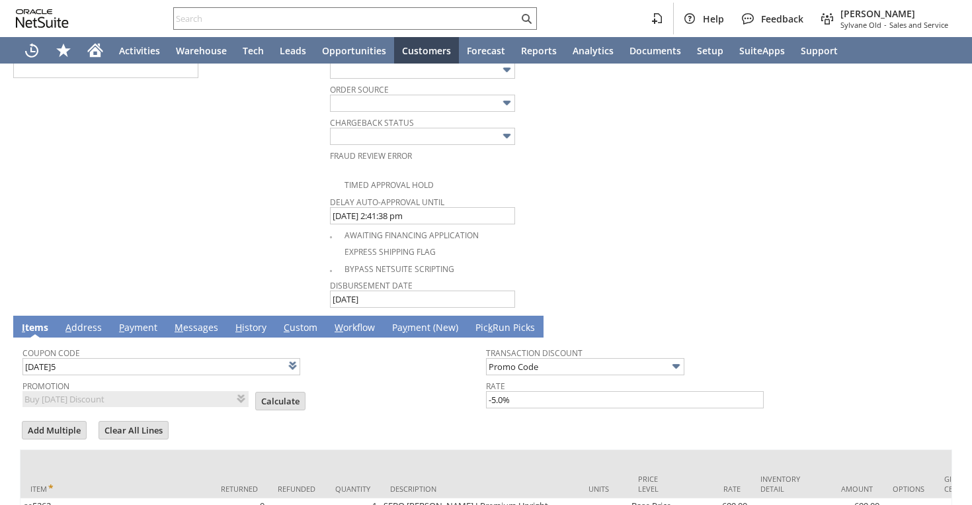
scroll to position [847, 0]
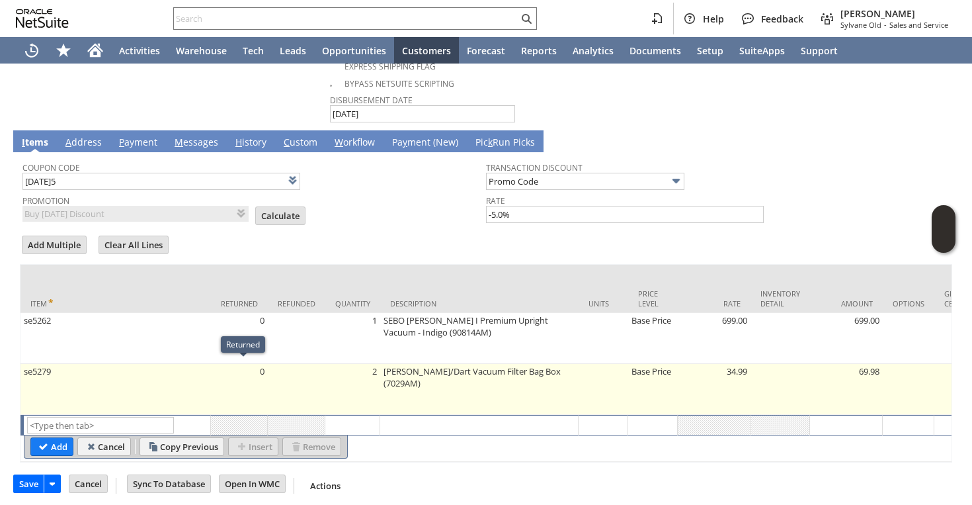
click at [233, 384] on td "0" at bounding box center [239, 389] width 57 height 51
type input "se5279"
type input "OK"
type input "Make Copy"
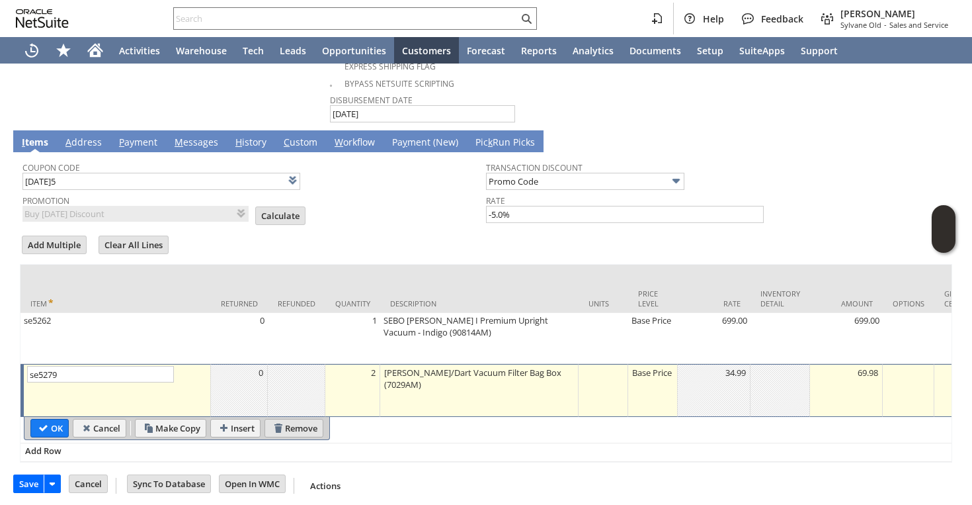
click at [294, 425] on input "Remove" at bounding box center [294, 427] width 58 height 17
type input "Add"
type input "Copy Previous"
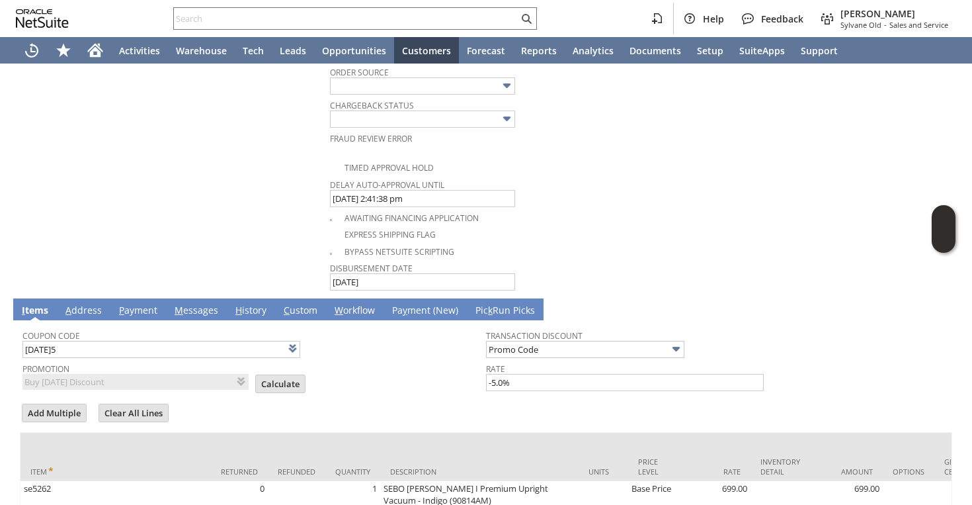
scroll to position [798, 0]
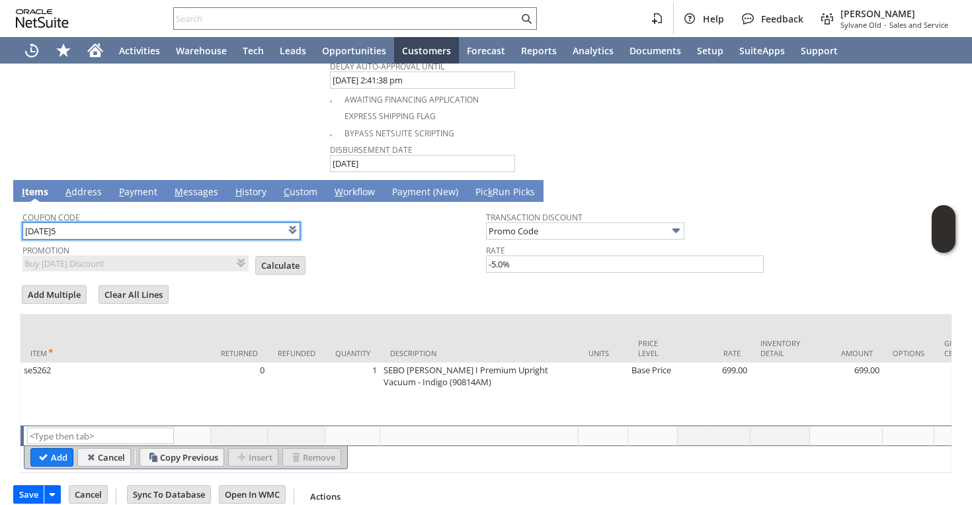
click at [184, 224] on input "TODAY5" at bounding box center [161, 230] width 278 height 17
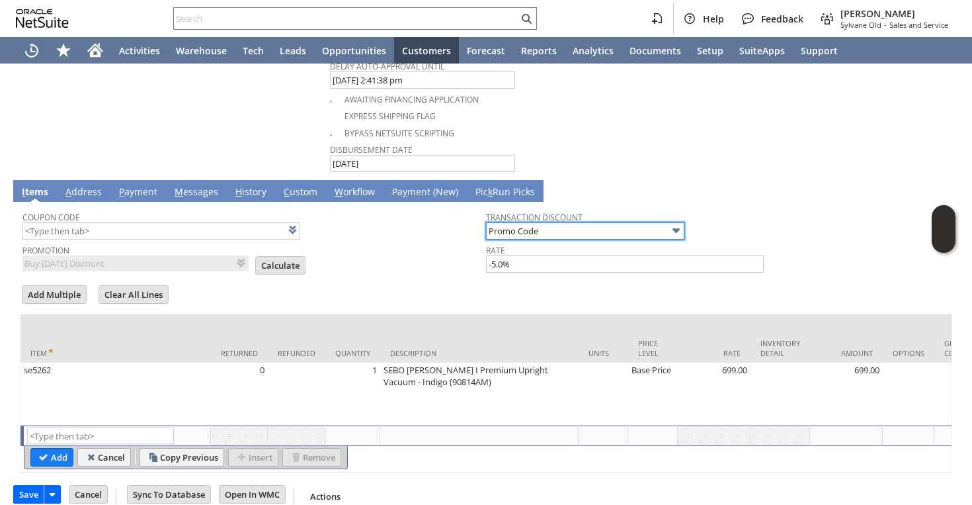
click at [567, 233] on input "Promo Code" at bounding box center [585, 230] width 198 height 17
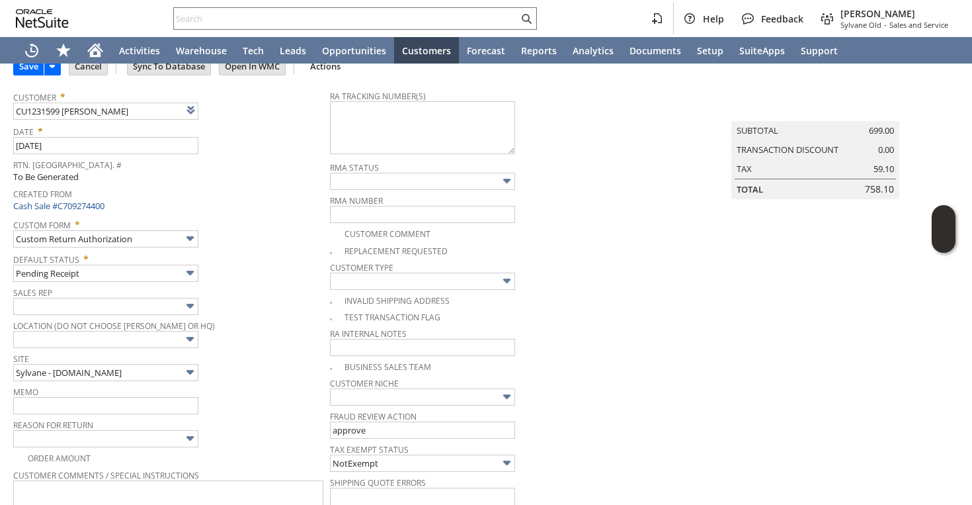
scroll to position [65, 0]
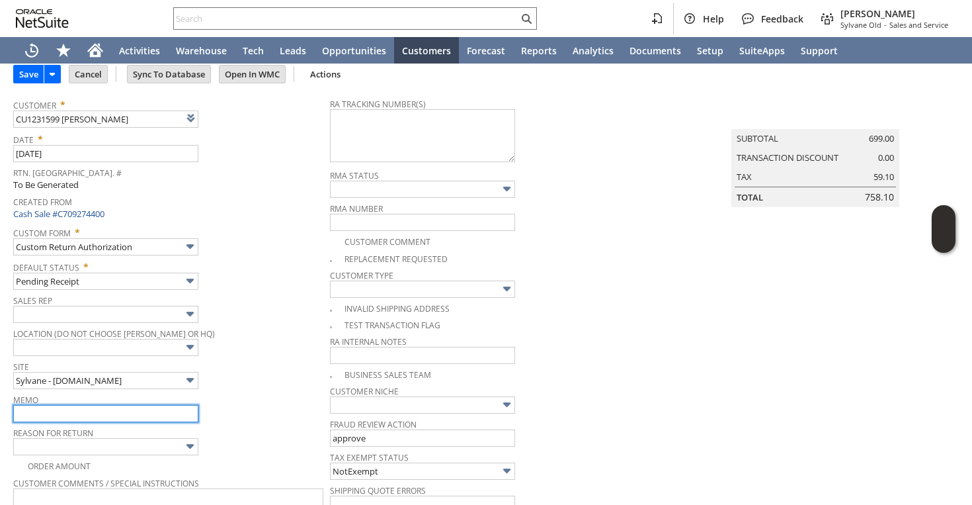
click at [105, 413] on input "text" at bounding box center [105, 413] width 185 height 17
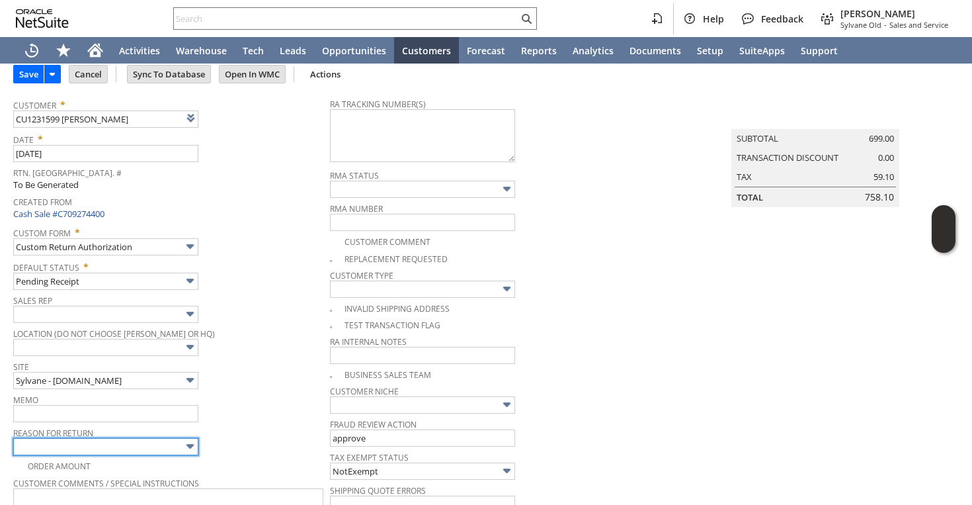
click at [119, 448] on input "text" at bounding box center [105, 446] width 185 height 17
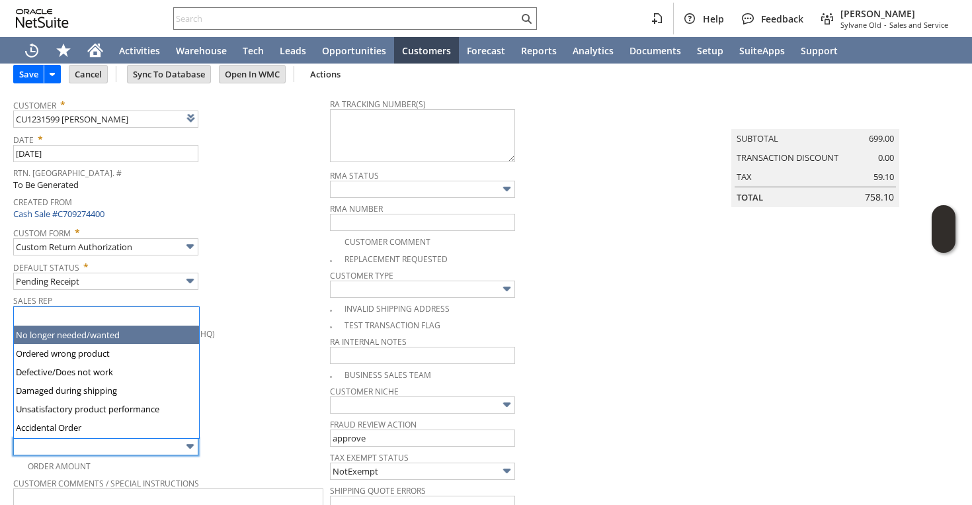
type input "No longer needed/wanted"
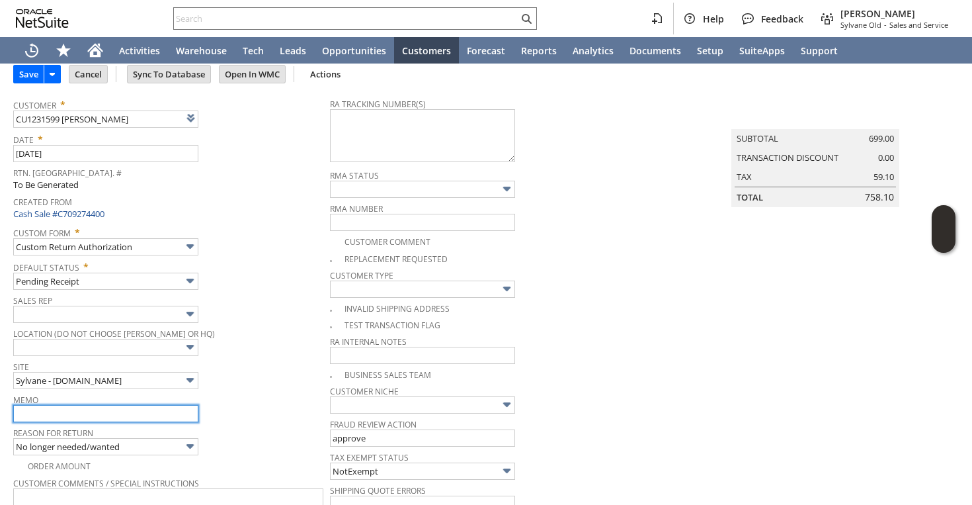
click at [81, 405] on input "text" at bounding box center [105, 413] width 185 height 17
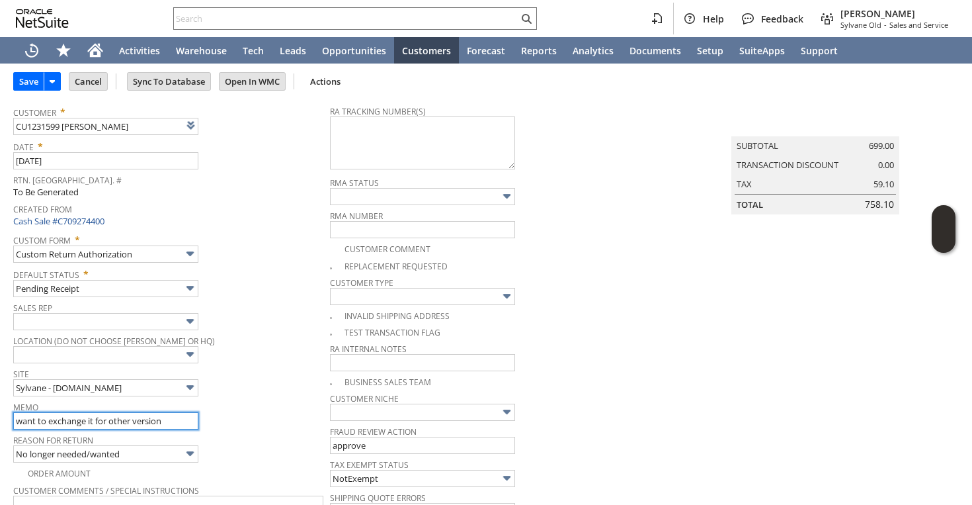
scroll to position [0, 0]
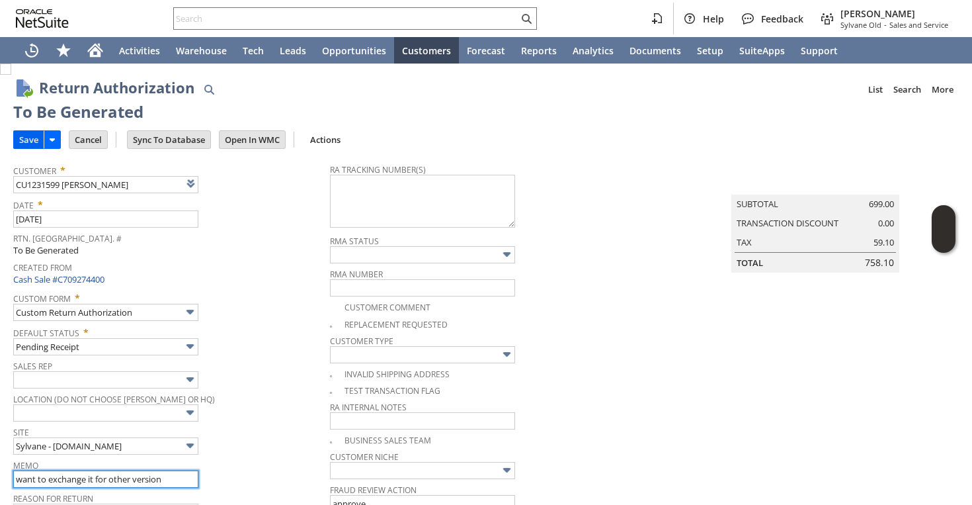
type input "want to exchange it for other version"
click at [25, 143] on input "Save" at bounding box center [29, 139] width 30 height 17
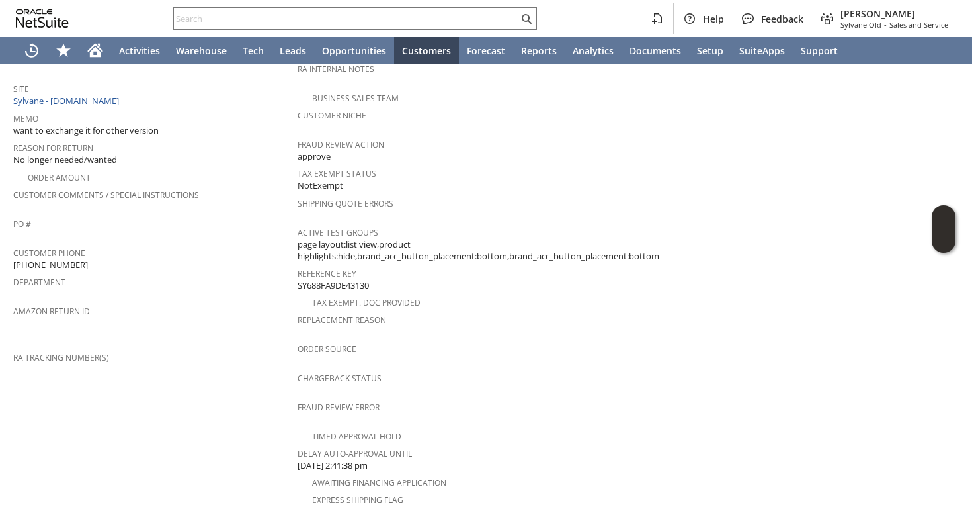
scroll to position [310, 0]
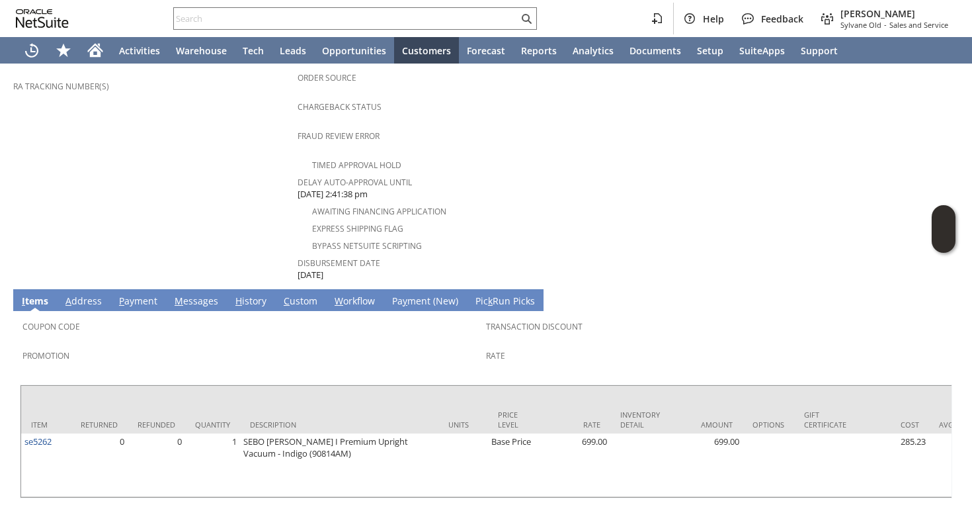
scroll to position [546, 0]
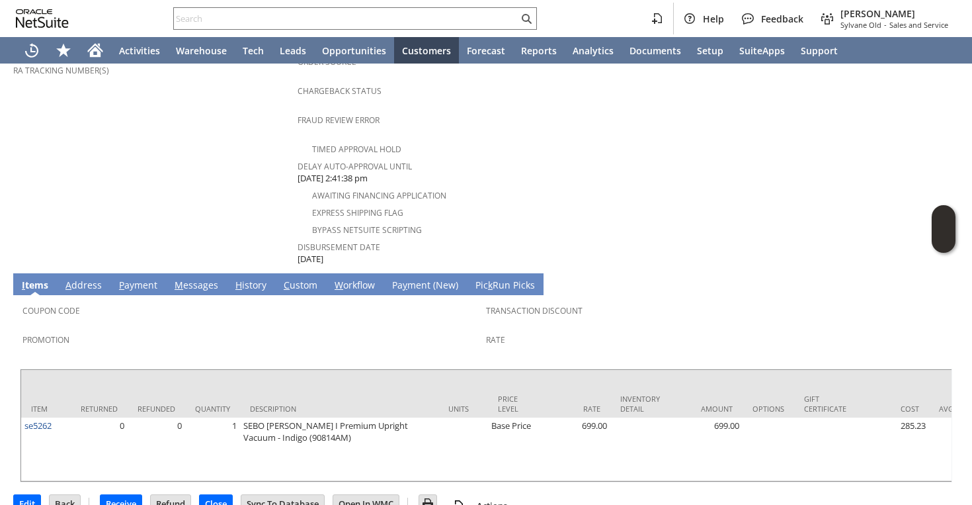
click at [237, 278] on span "H" at bounding box center [238, 284] width 7 height 13
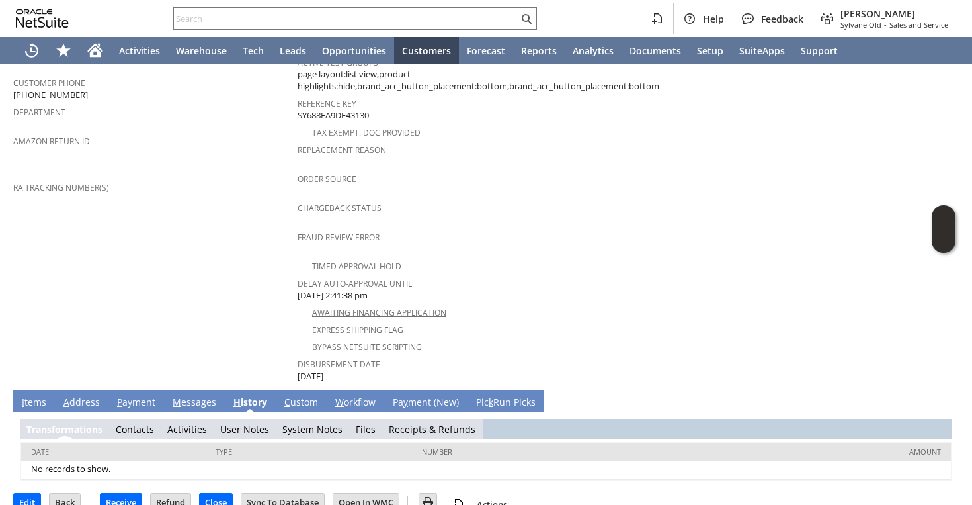
scroll to position [0, 0]
click at [317, 423] on link "S ystem Notes" at bounding box center [312, 429] width 60 height 13
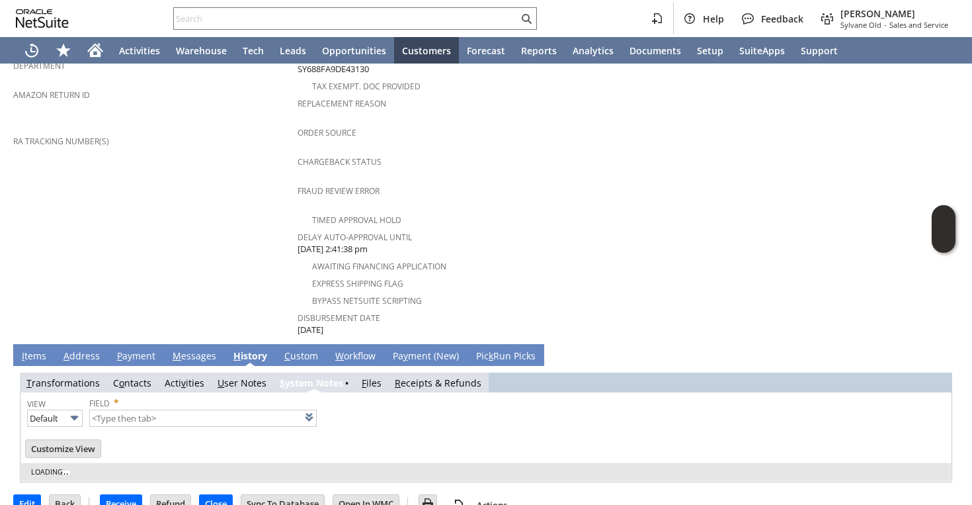
type input "1 to 25 of 79"
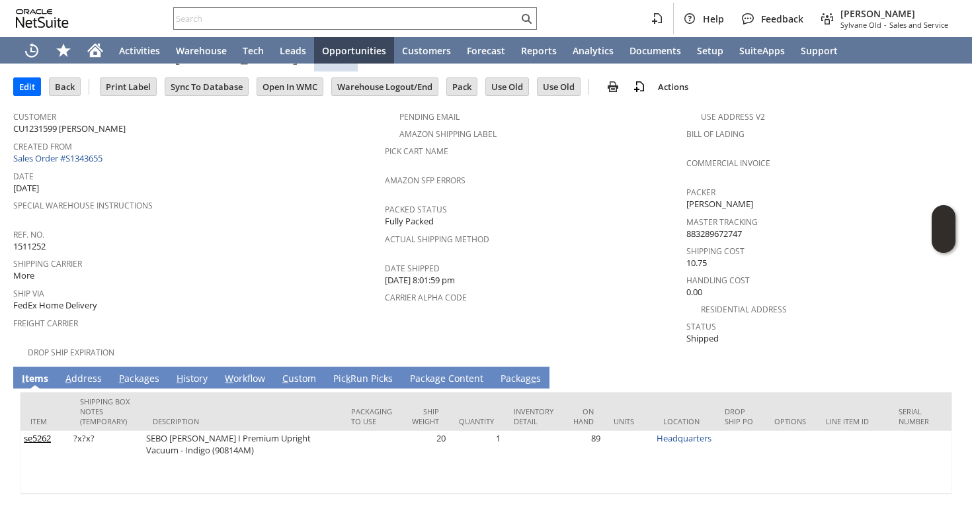
scroll to position [60, 0]
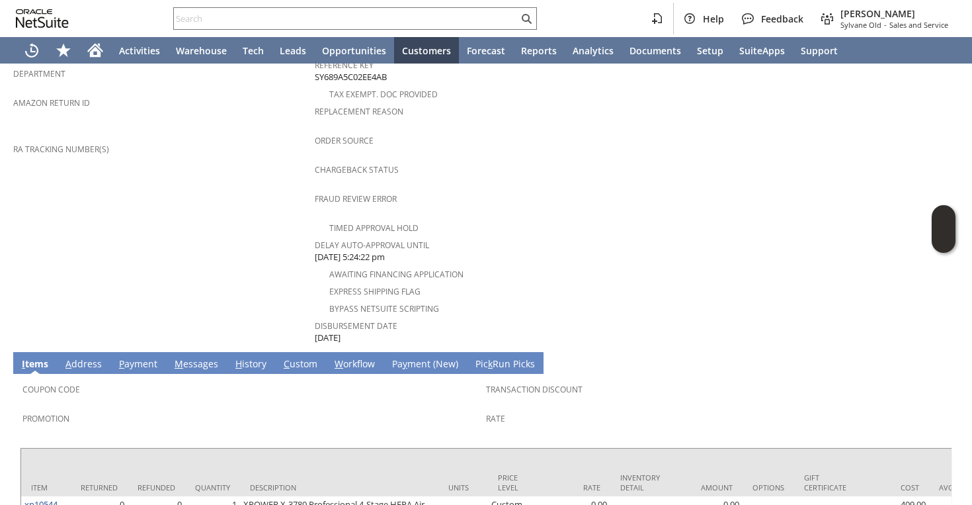
scroll to position [471, 0]
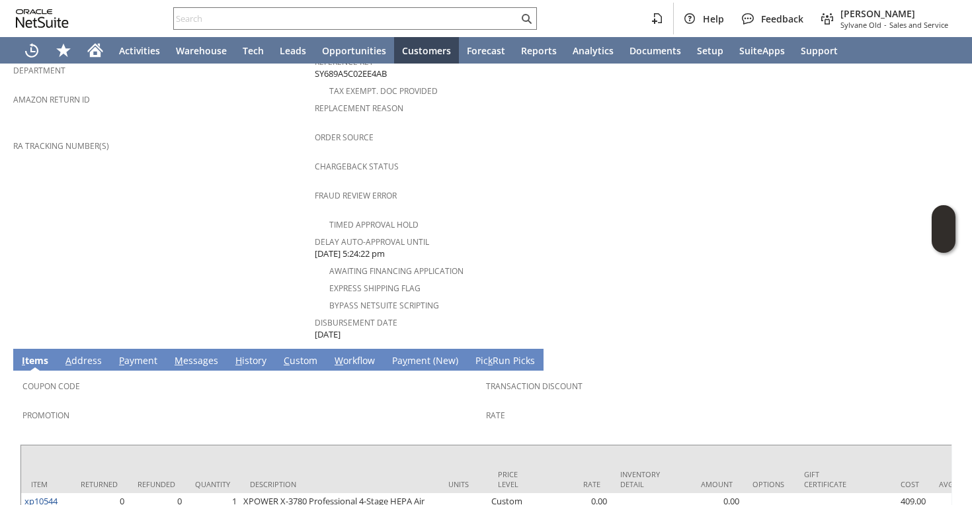
click at [238, 354] on span "H" at bounding box center [238, 360] width 7 height 13
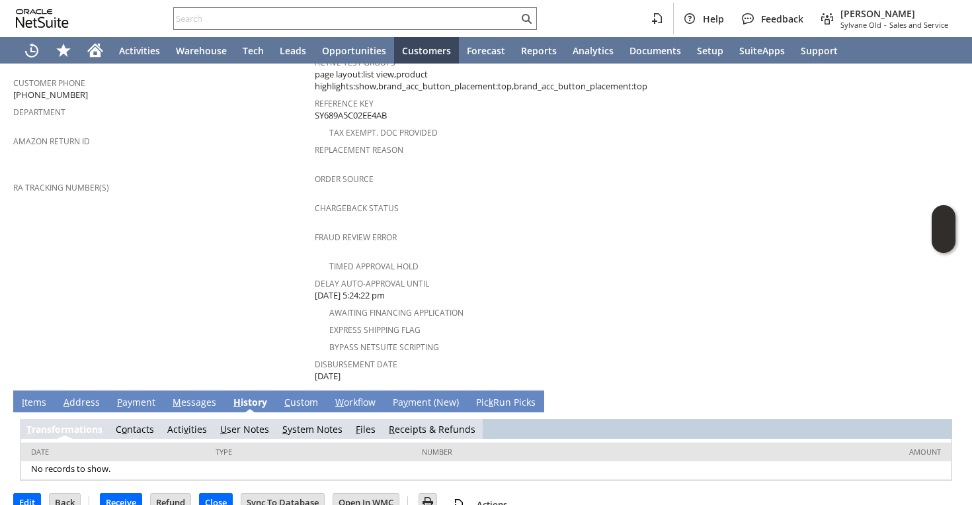
scroll to position [0, 0]
click at [320, 423] on link "S ystem Notes" at bounding box center [312, 429] width 60 height 13
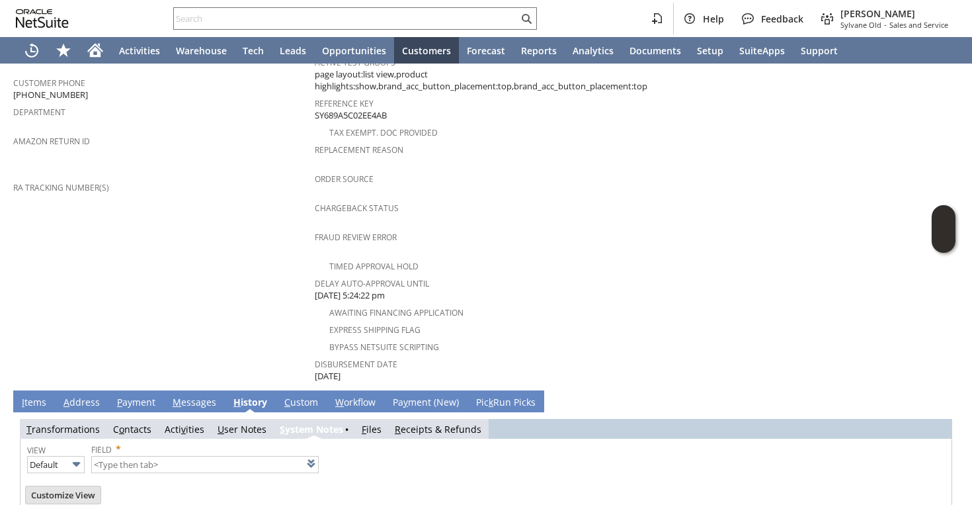
scroll to position [654, 0]
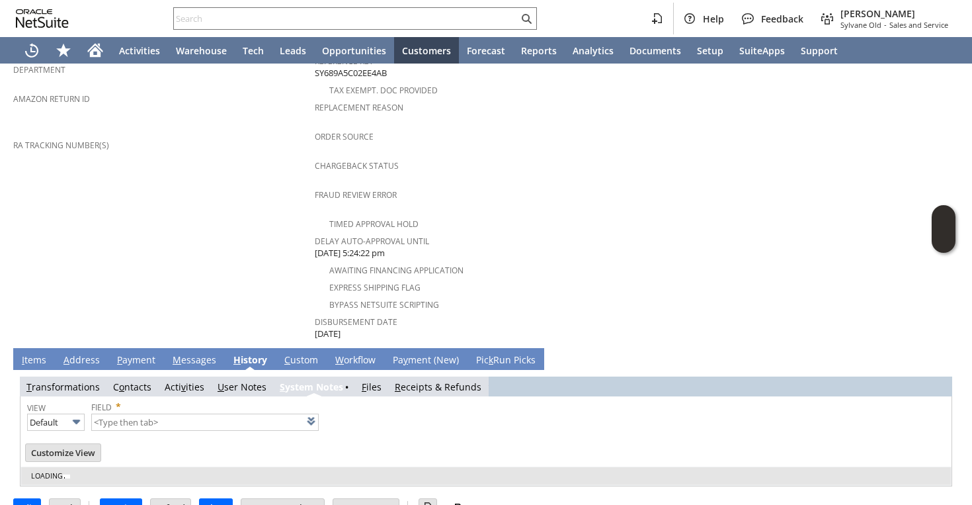
type input "1 to 25 of 79"
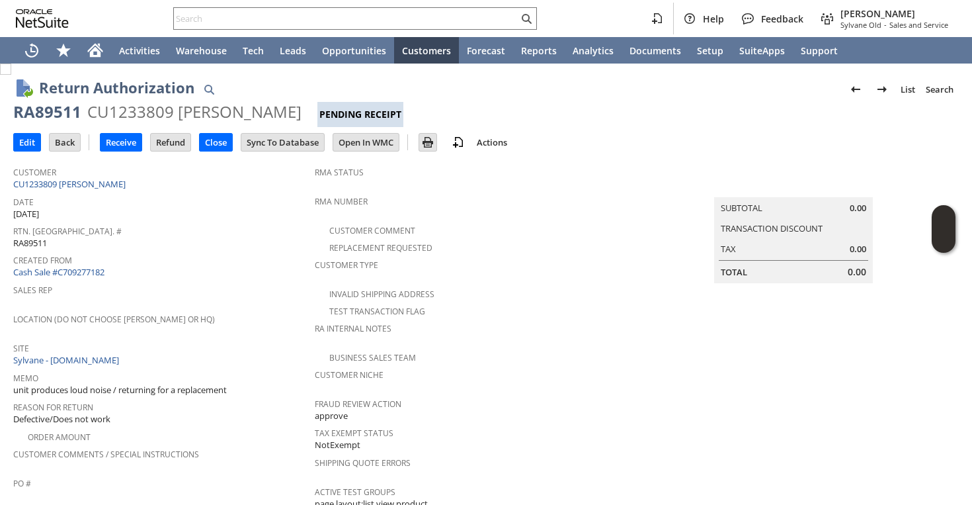
scroll to position [0, 0]
click at [265, 339] on span "Site" at bounding box center [160, 346] width 295 height 15
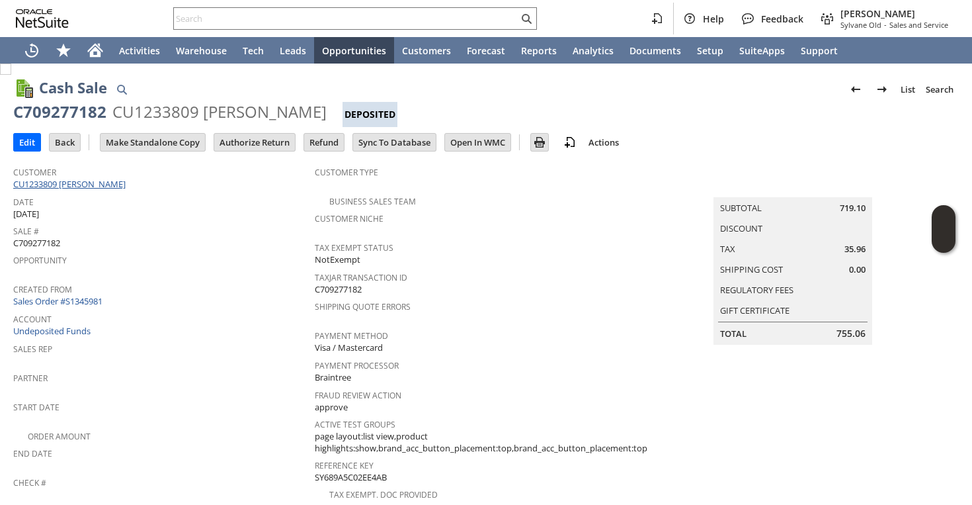
click at [95, 179] on link "CU1233809 [PERSON_NAME]" at bounding box center [71, 184] width 116 height 12
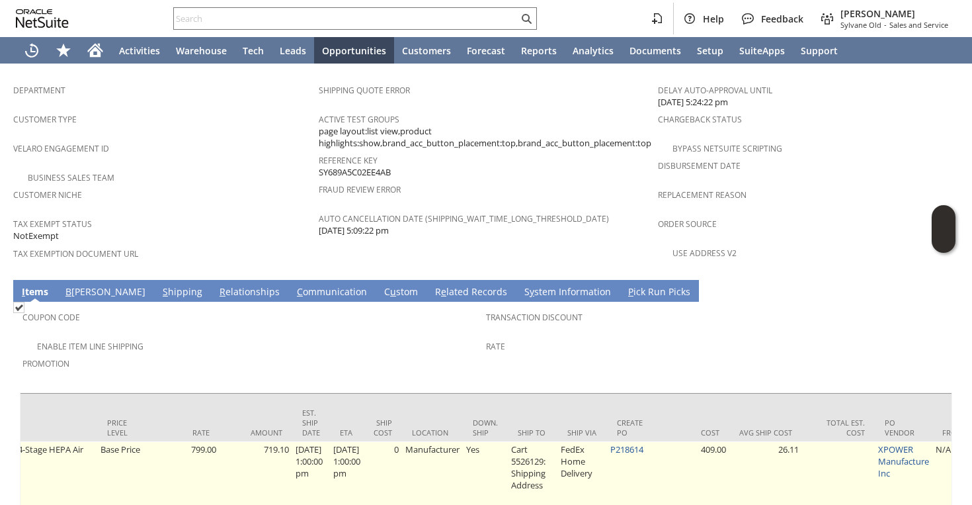
scroll to position [0, 803]
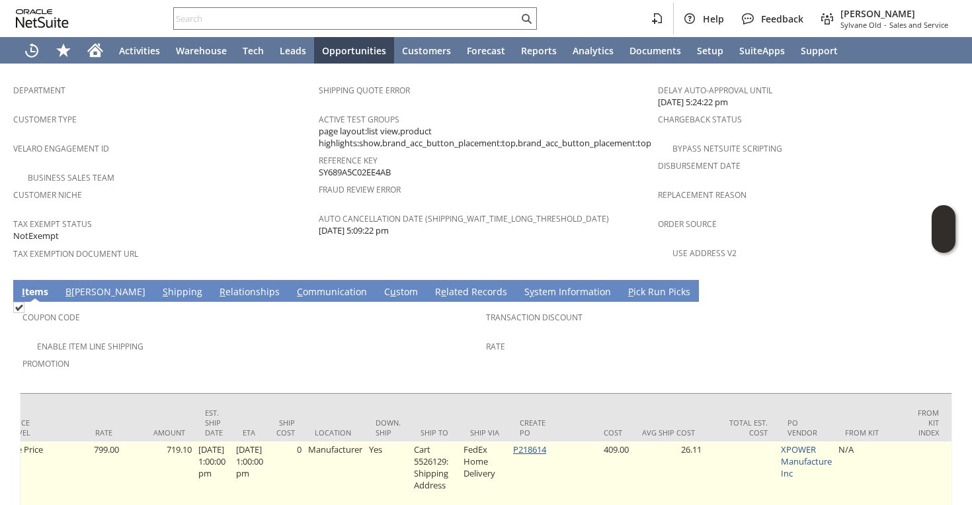
click at [546, 443] on link "P218614" at bounding box center [529, 449] width 33 height 12
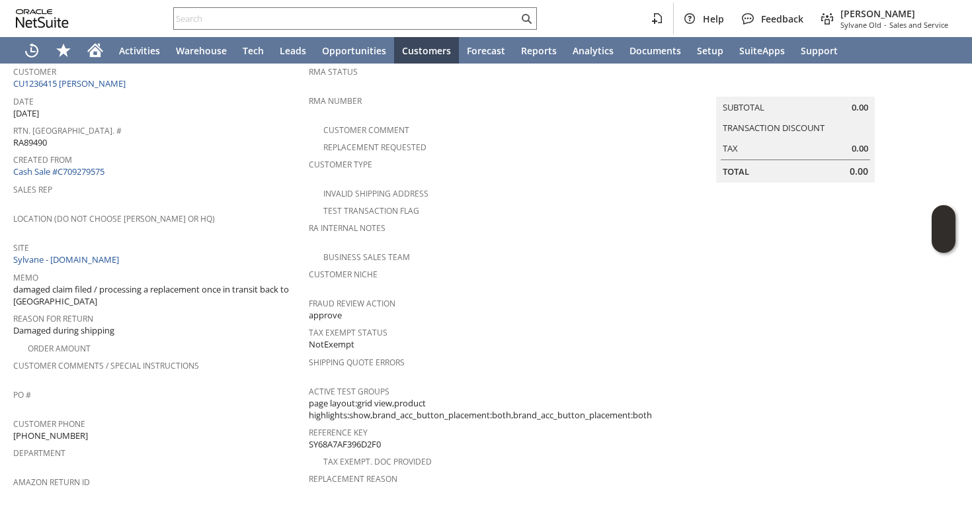
scroll to position [94, 0]
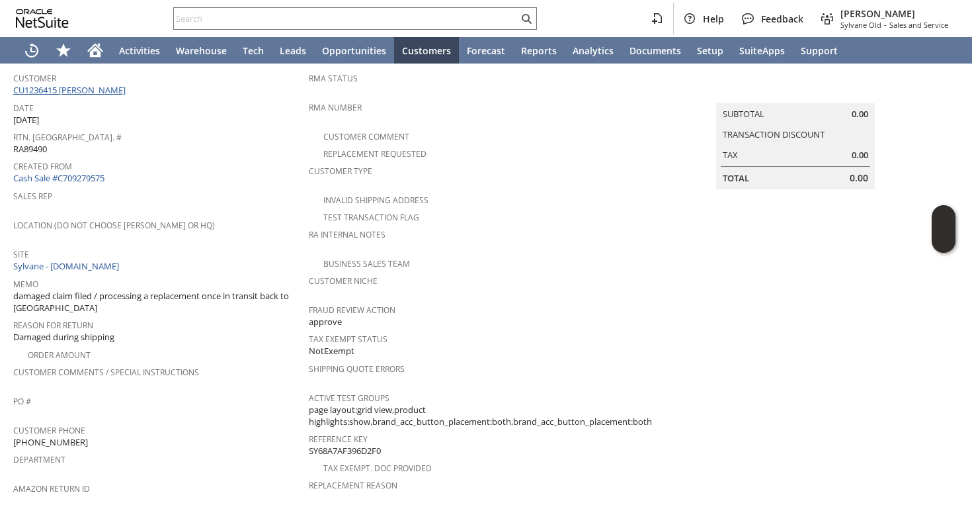
click at [108, 89] on link "CU1236415 [PERSON_NAME]" at bounding box center [71, 90] width 116 height 12
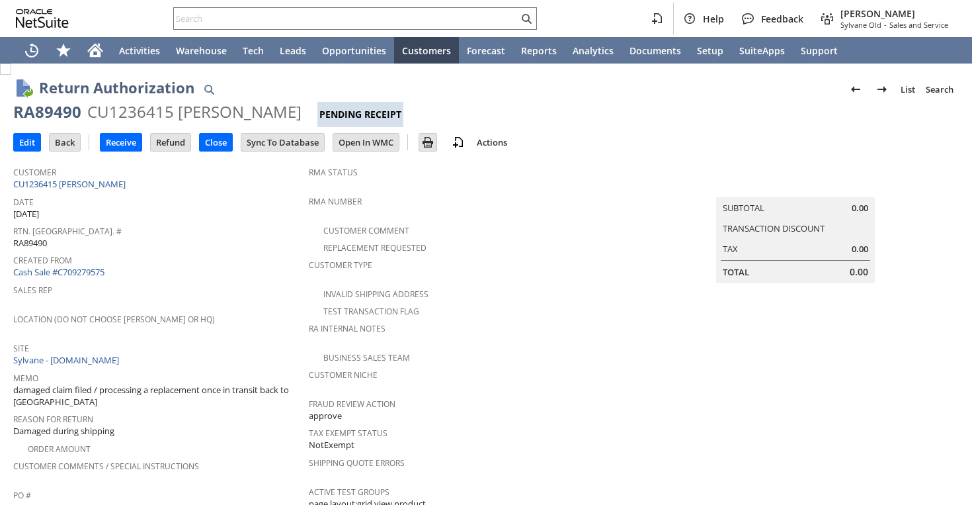
scroll to position [558, 0]
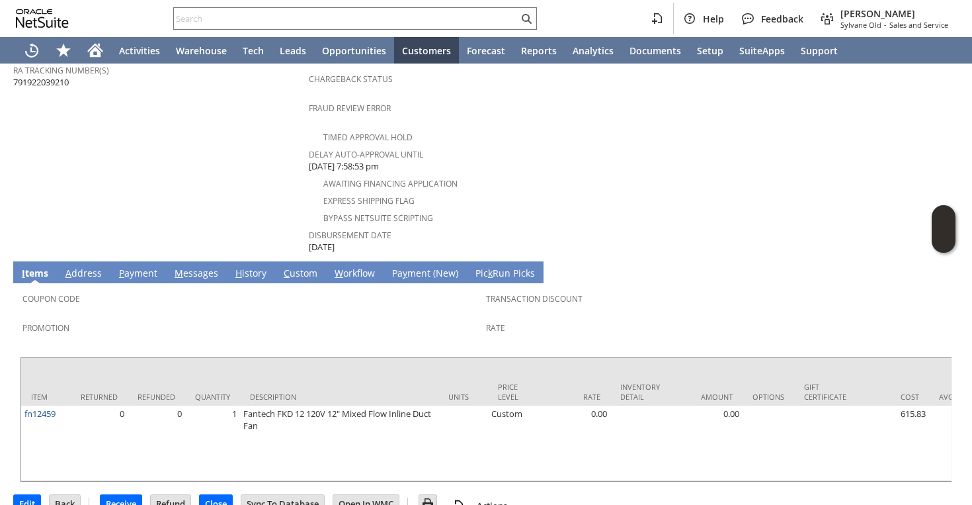
click at [247, 267] on link "H istory" at bounding box center [251, 274] width 38 height 15
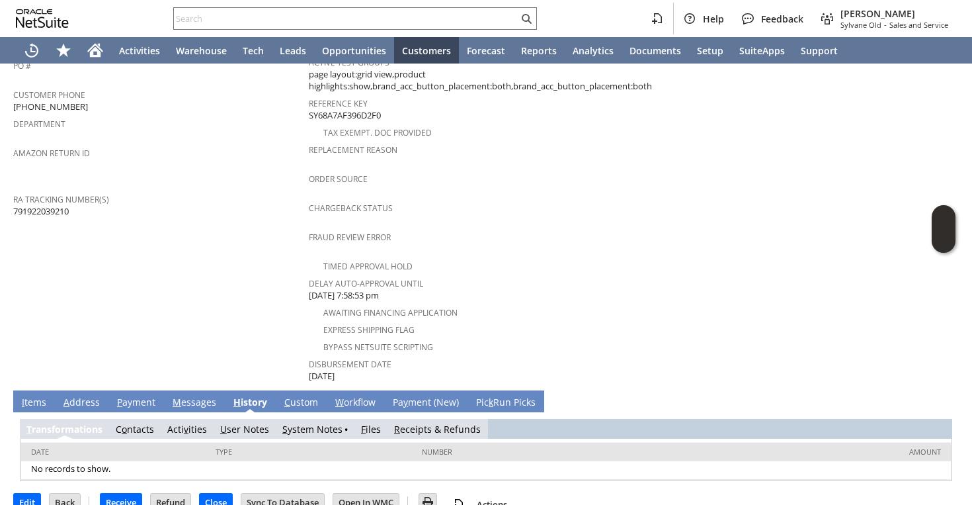
scroll to position [0, 0]
click at [307, 423] on link "S ystem Notes" at bounding box center [312, 429] width 60 height 13
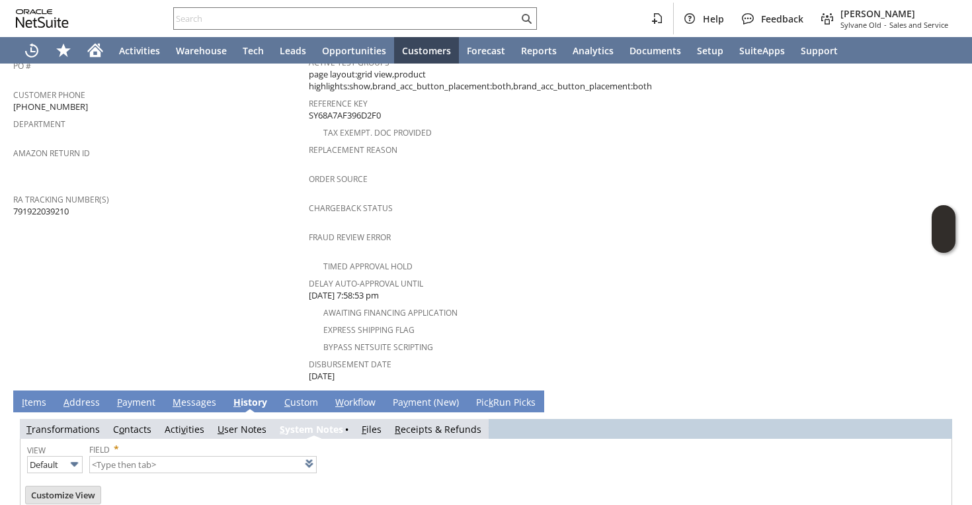
type input "1 to 25 of 79"
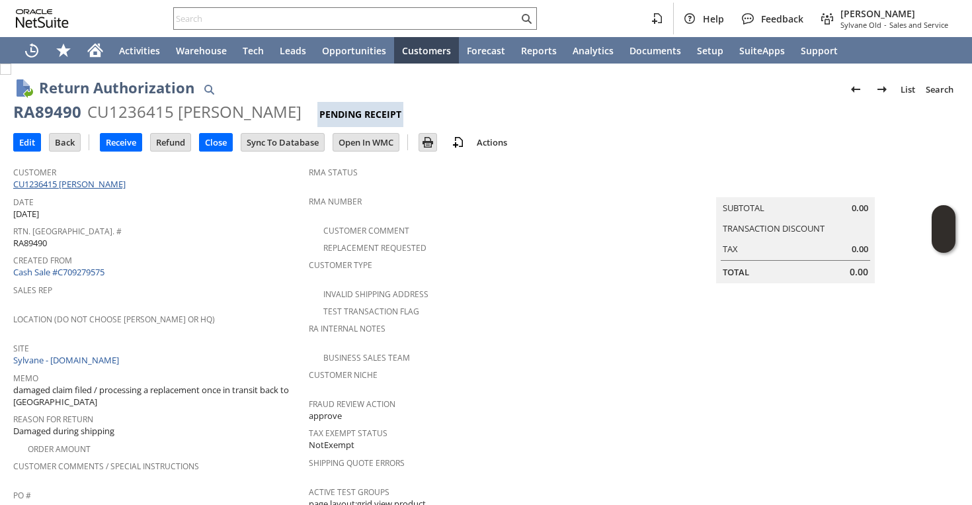
click at [104, 187] on link "CU1236415 Quinn VaVerka" at bounding box center [71, 184] width 116 height 12
